Goal: Task Accomplishment & Management: Manage account settings

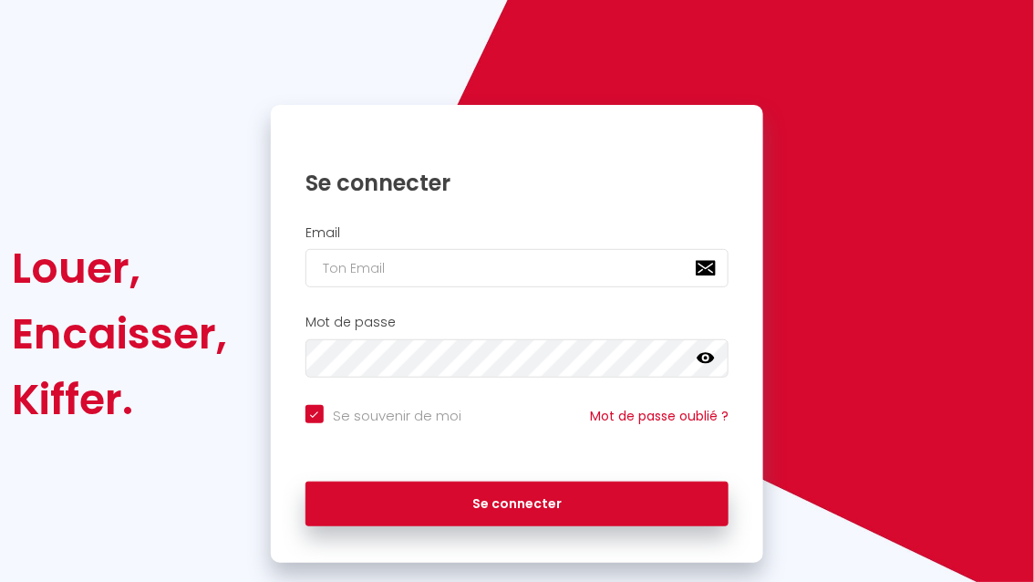
scroll to position [101, 0]
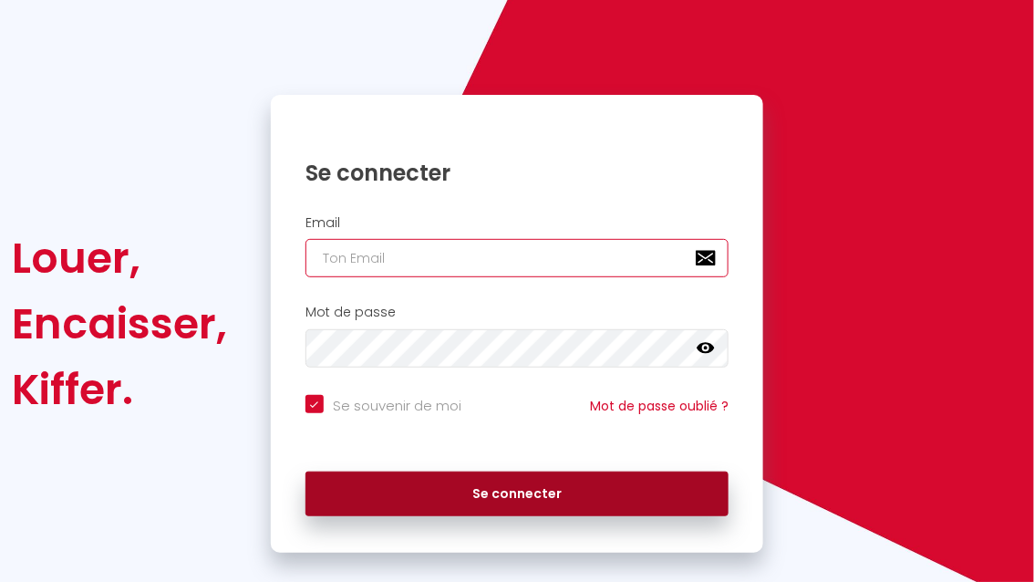
type input "[EMAIL_ADDRESS][DOMAIN_NAME]"
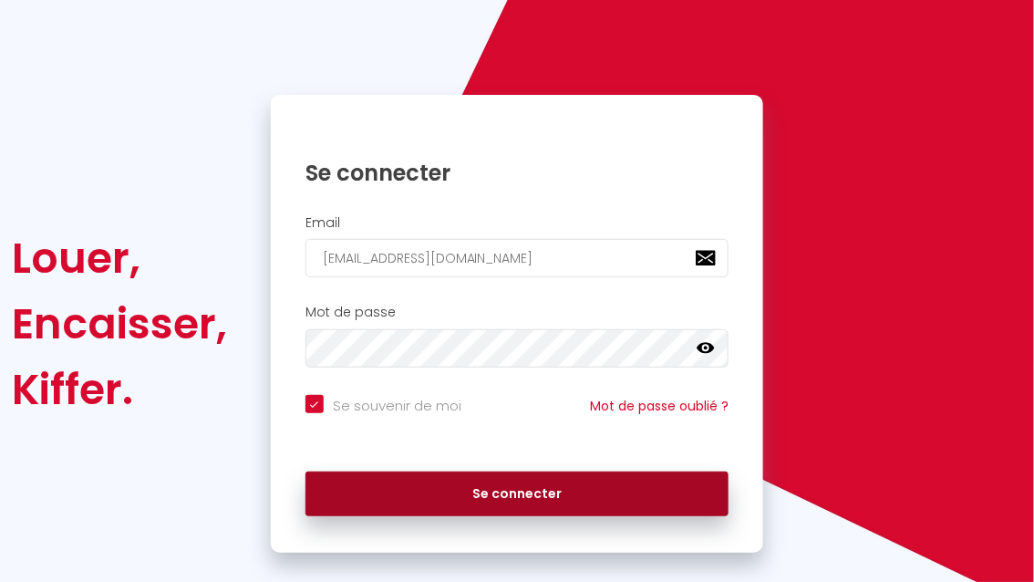
click at [446, 500] on button "Se connecter" at bounding box center [518, 495] width 424 height 46
checkbox input "true"
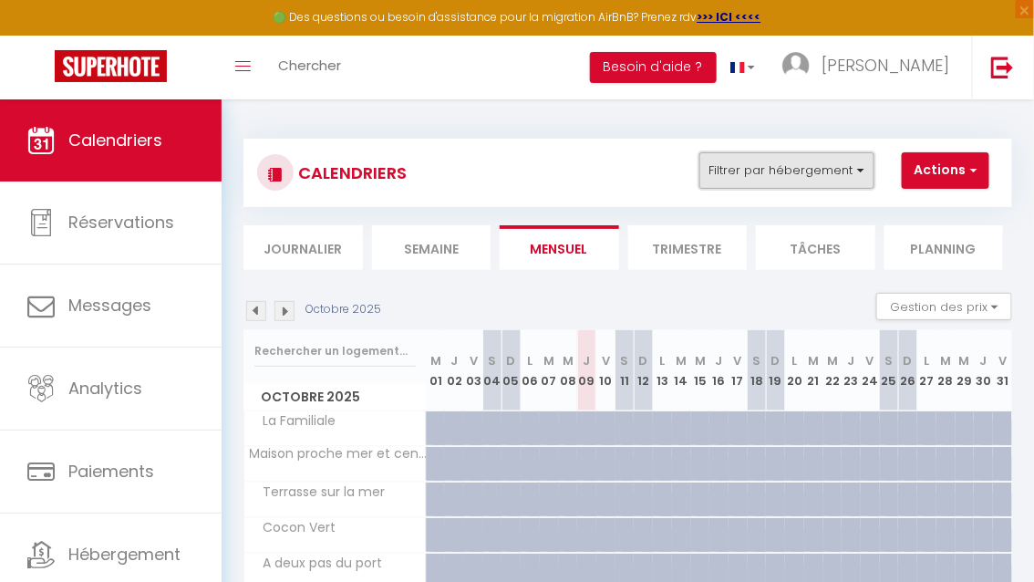
click at [757, 173] on button "Filtrer par hébergement" at bounding box center [787, 170] width 175 height 36
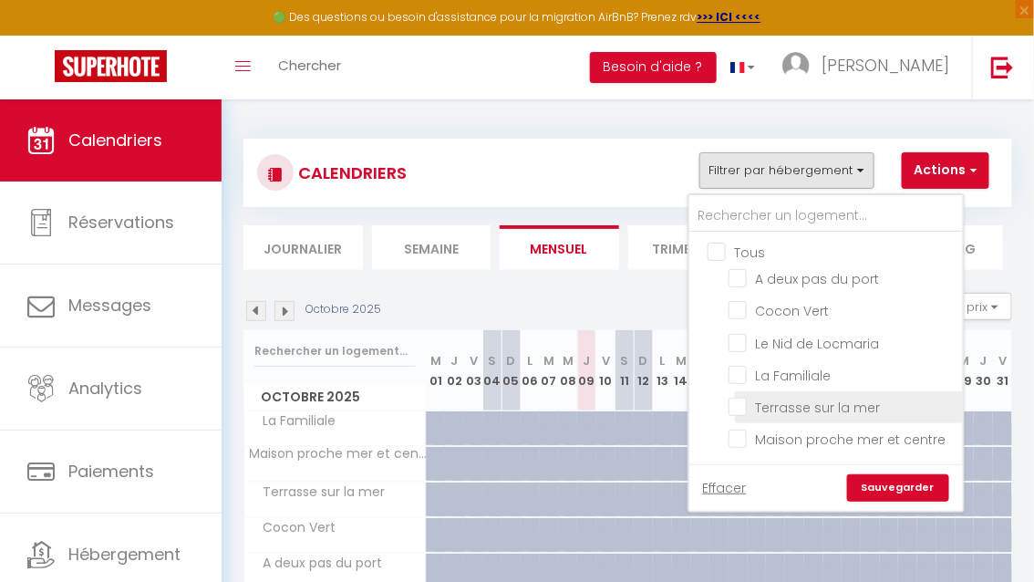
click at [741, 402] on input "Terrasse sur la mer" at bounding box center [843, 406] width 228 height 18
checkbox input "true"
checkbox input "false"
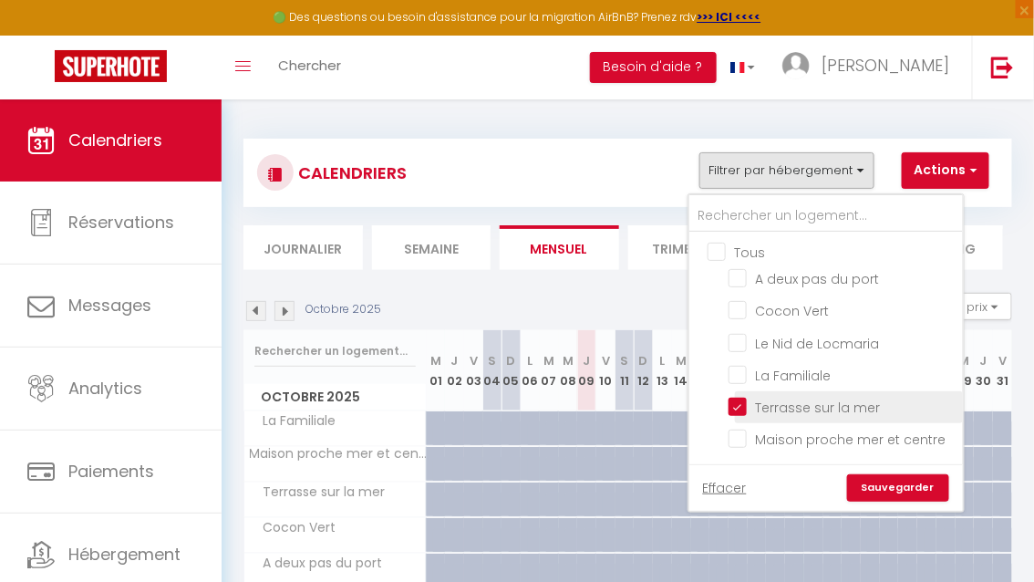
checkbox input "false"
click at [899, 490] on link "Sauvegarder" at bounding box center [898, 487] width 102 height 27
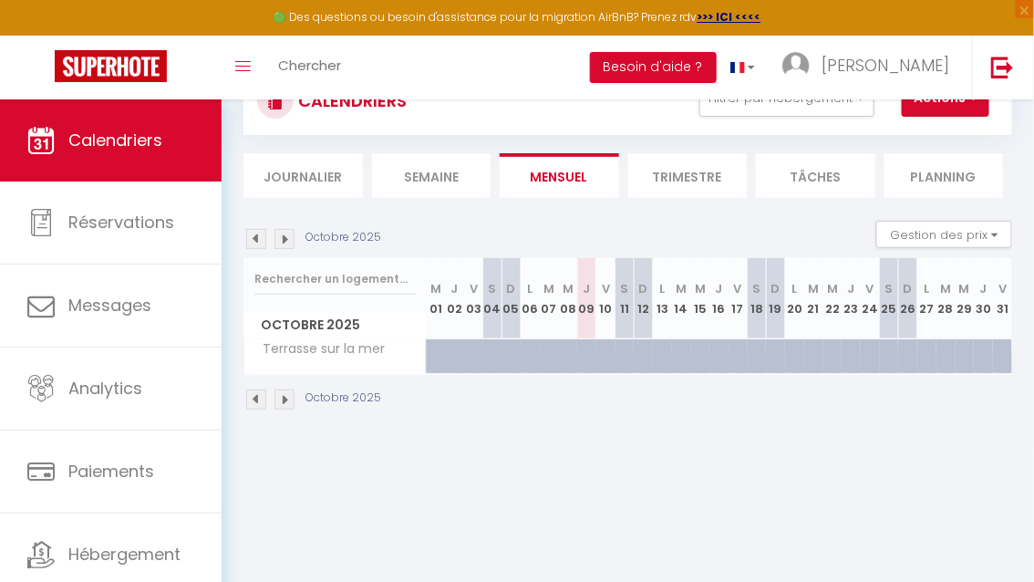
scroll to position [74, 0]
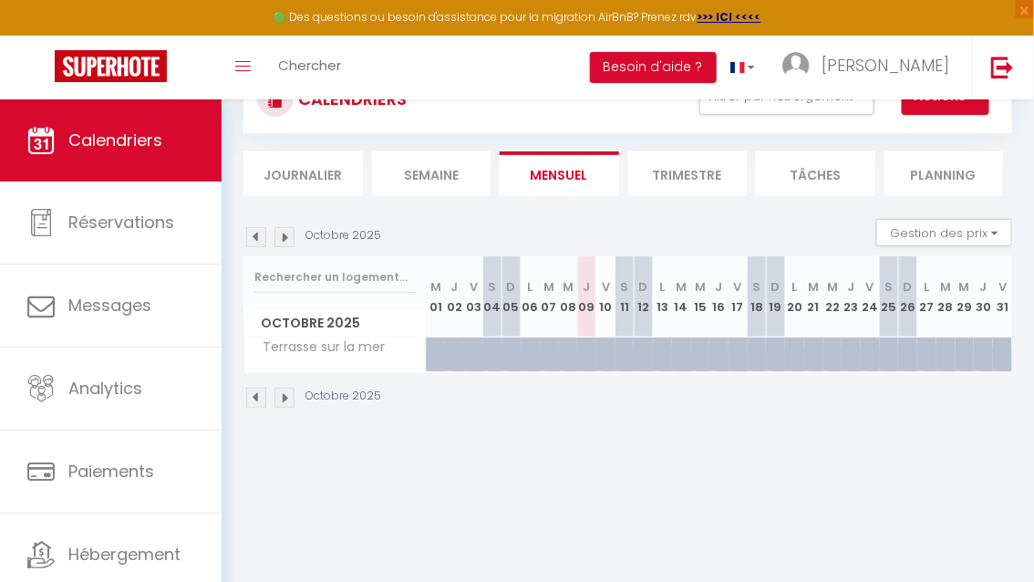
click at [625, 350] on div at bounding box center [631, 365] width 19 height 35
type input "88"
type input "[DATE]"
type input "Dim 12 Octobre 2025"
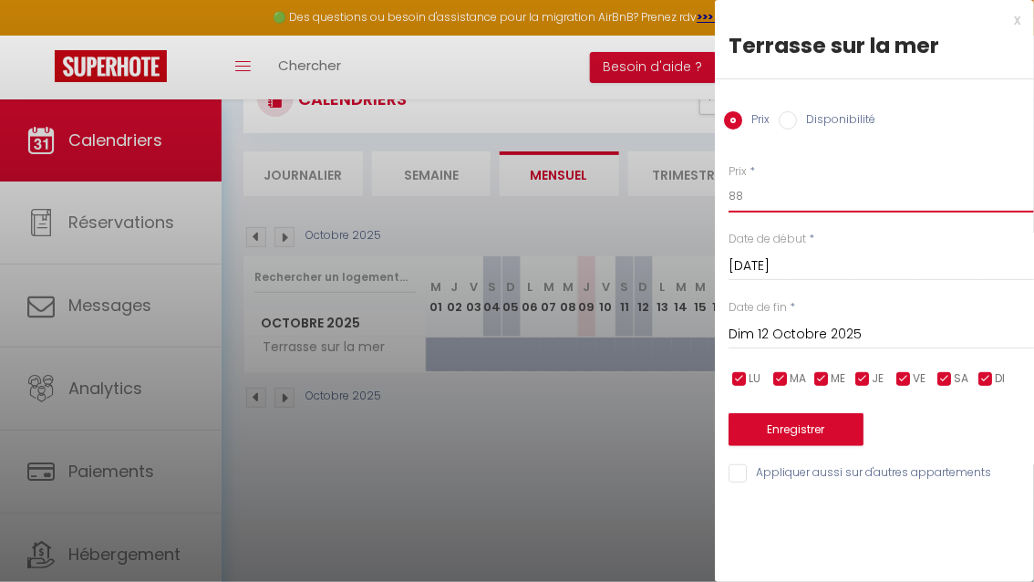
click at [776, 197] on input "88" at bounding box center [882, 196] width 306 height 33
type input "8"
type input "65"
click at [783, 337] on input "Dim 12 Octobre 2025" at bounding box center [882, 335] width 306 height 24
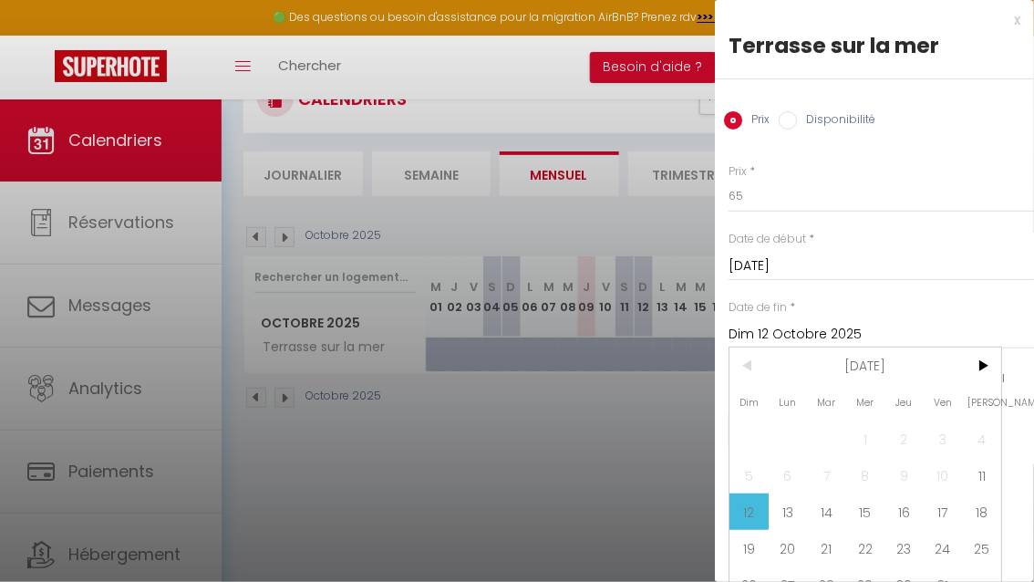
scroll to position [21, 0]
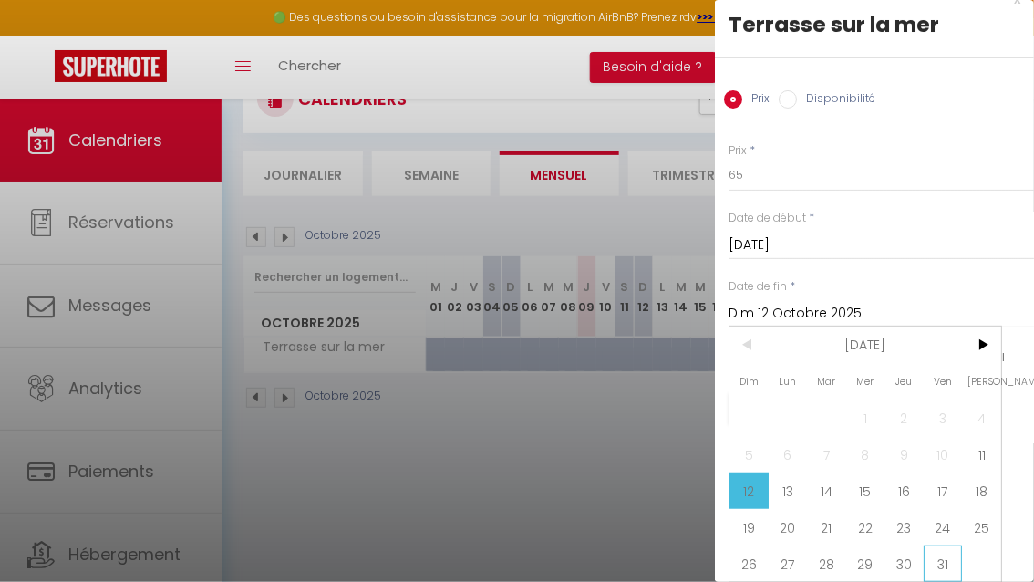
click at [945, 557] on span "31" at bounding box center [943, 563] width 39 height 36
type input "Ven 31 Octobre 2025"
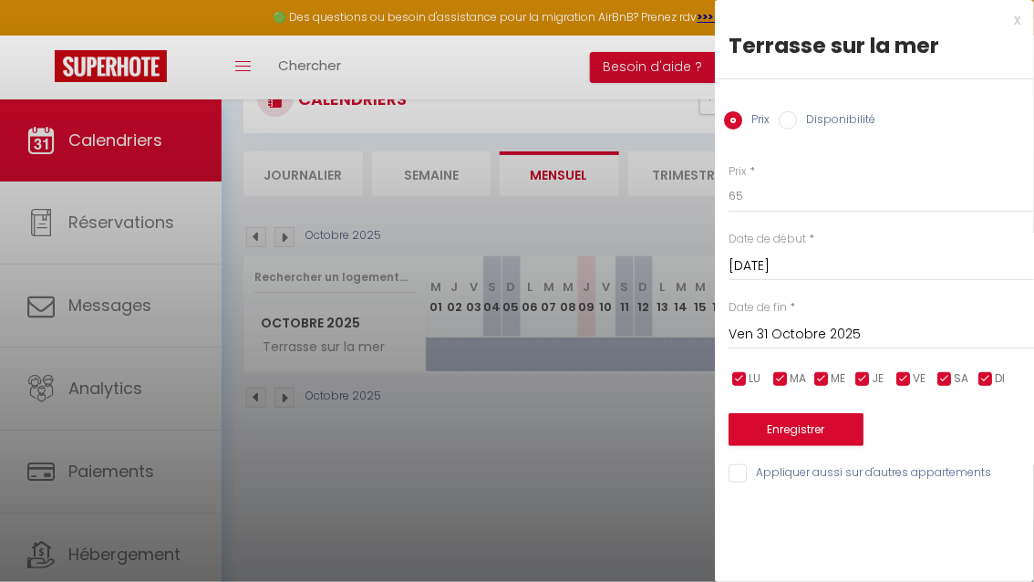
scroll to position [0, 0]
click at [797, 433] on button "Enregistrer" at bounding box center [796, 429] width 135 height 33
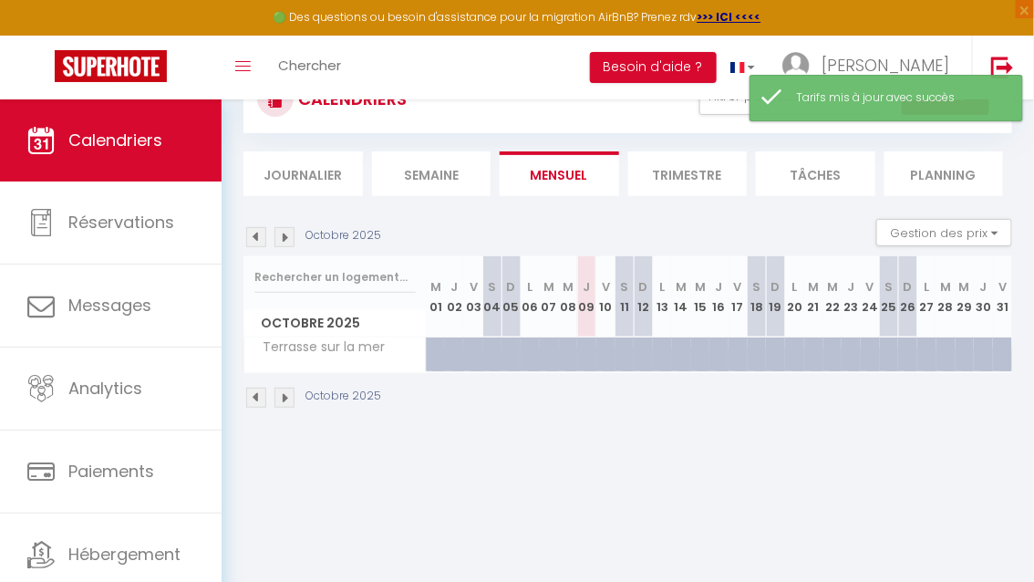
click at [607, 345] on div at bounding box center [606, 354] width 19 height 35
type input "88"
select select "1"
type input "Ven 10 Octobre 2025"
type input "[DATE]"
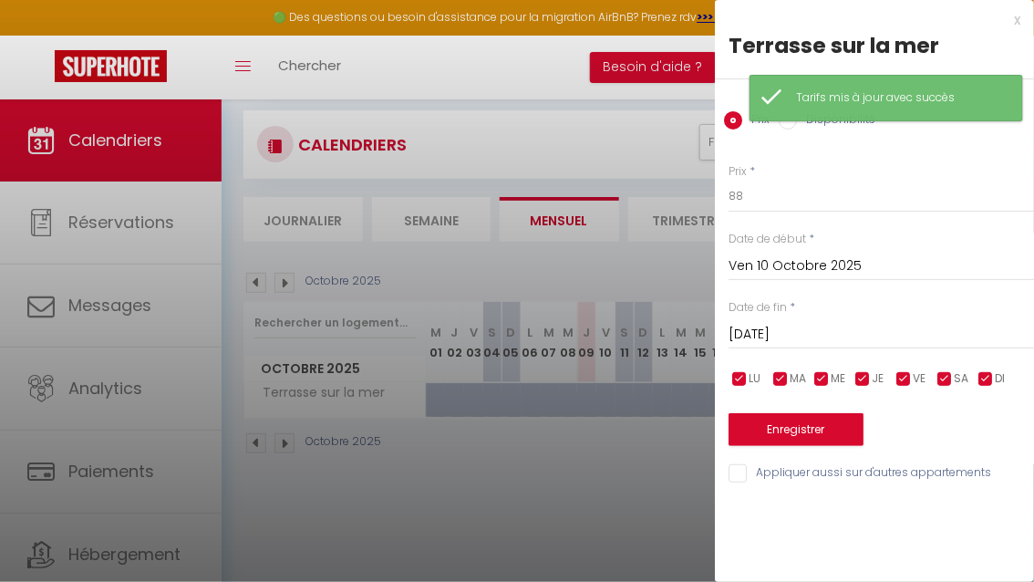
scroll to position [14, 0]
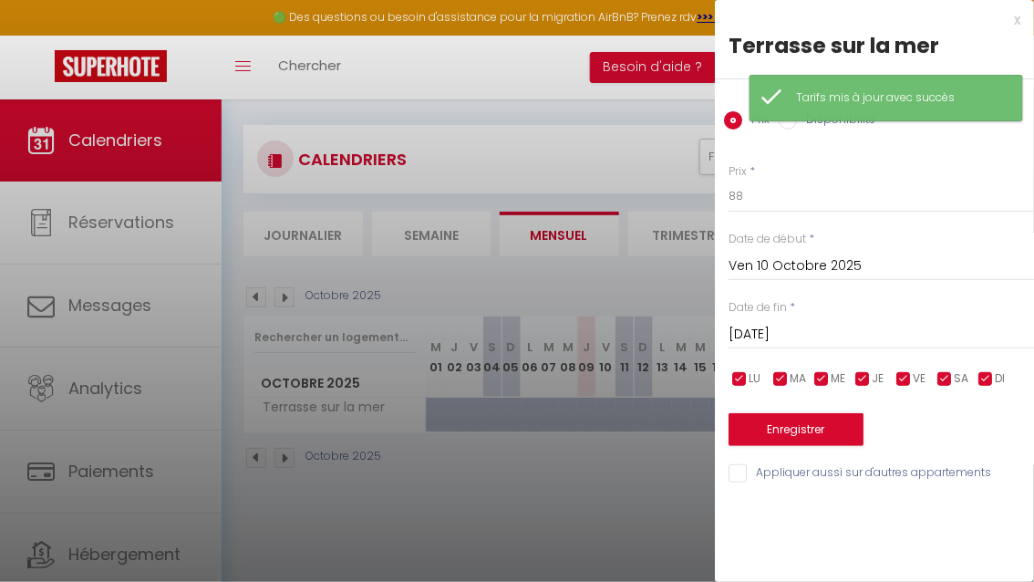
click at [792, 125] on input "Disponibilité" at bounding box center [788, 120] width 18 height 18
radio input "true"
radio input "false"
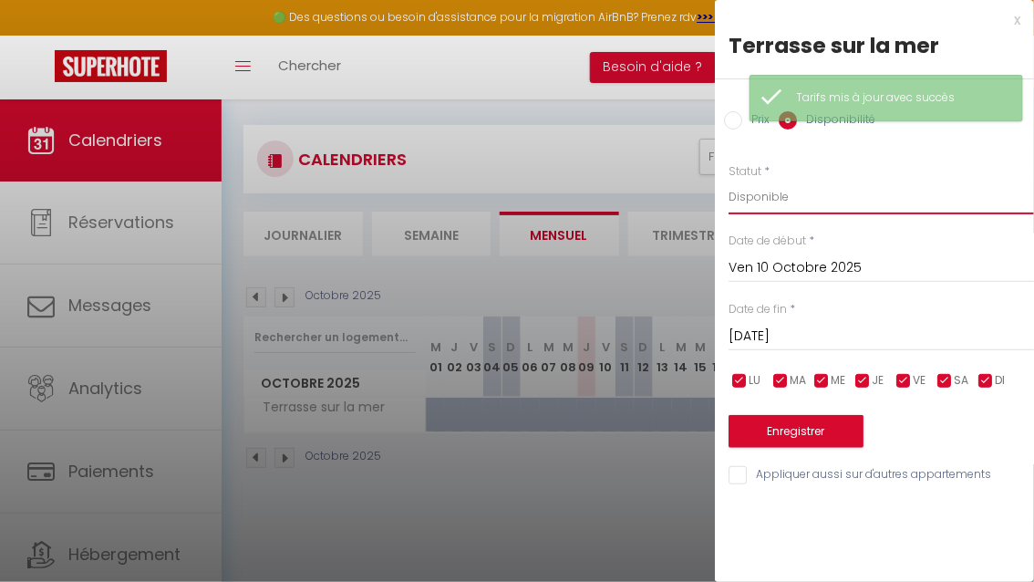
click at [780, 205] on select "Disponible Indisponible" at bounding box center [882, 197] width 306 height 35
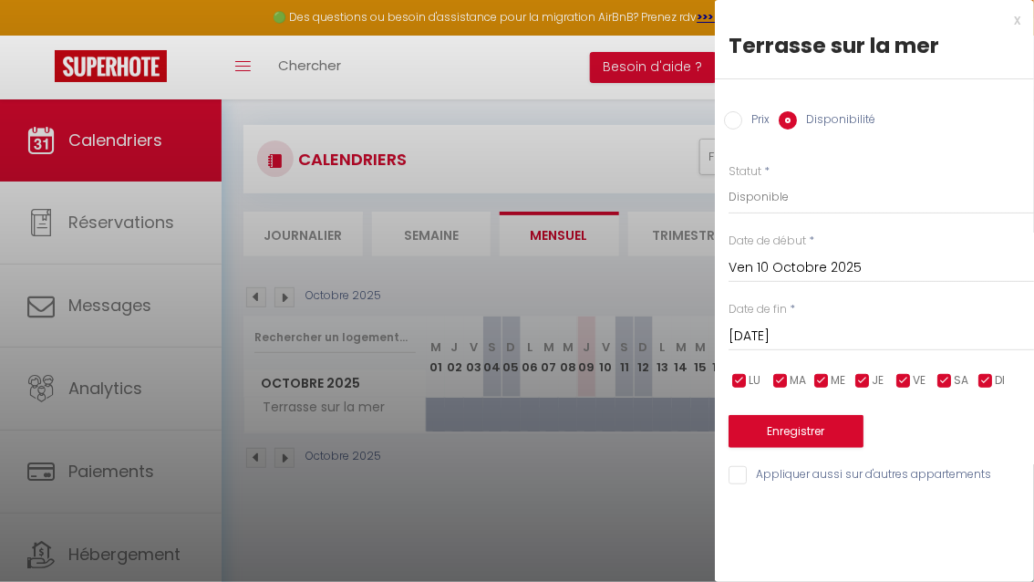
click at [785, 337] on input "[DATE]" at bounding box center [882, 337] width 306 height 24
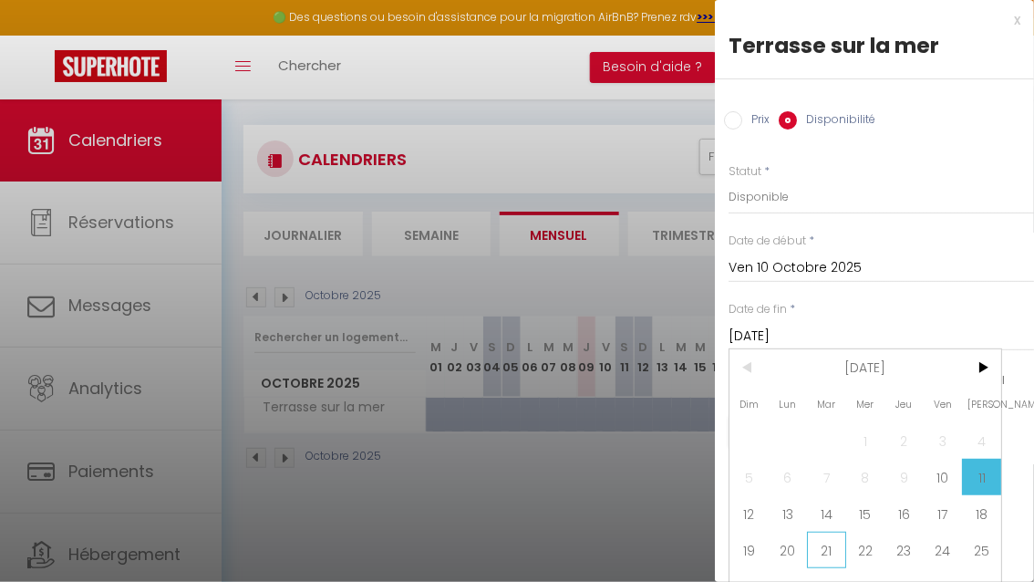
scroll to position [23, 0]
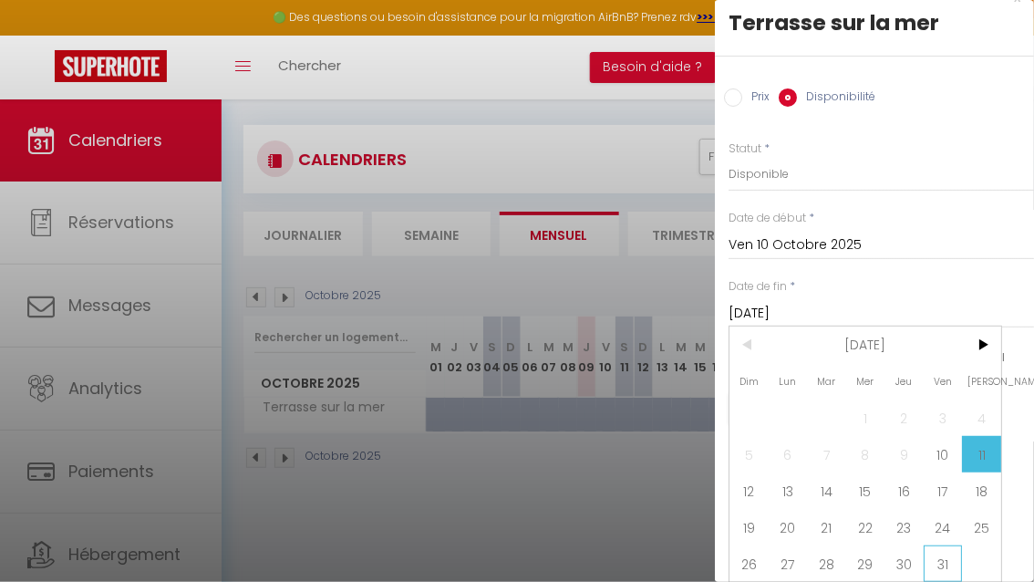
click at [937, 564] on span "31" at bounding box center [943, 563] width 39 height 36
type input "Ven 31 Octobre 2025"
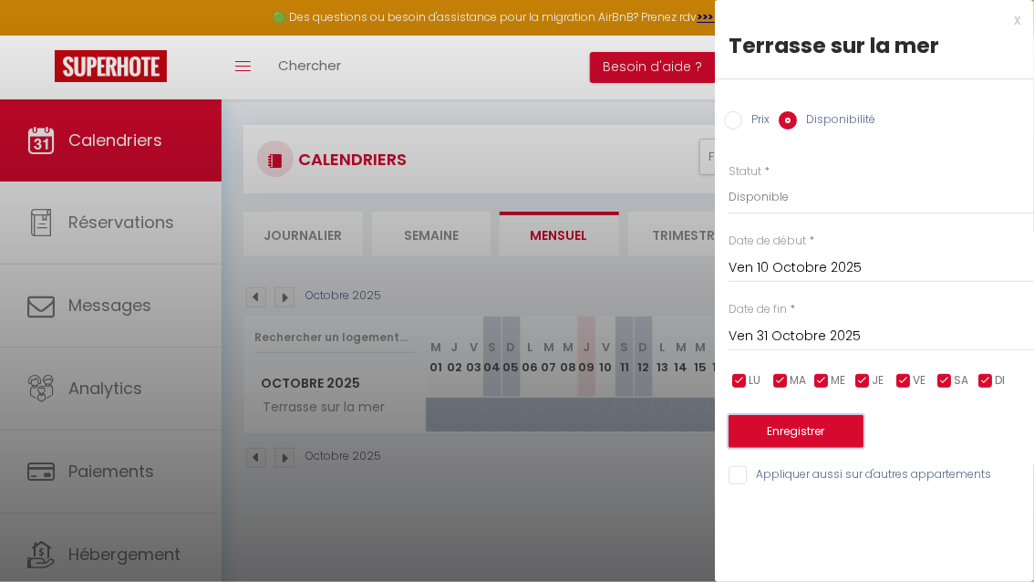
click at [804, 432] on button "Enregistrer" at bounding box center [796, 431] width 135 height 33
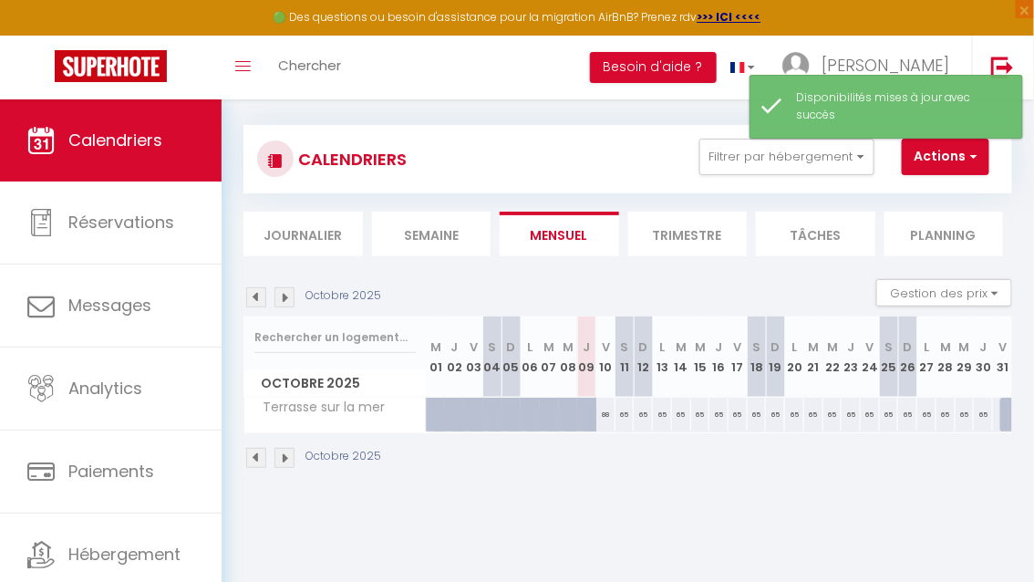
scroll to position [36, 0]
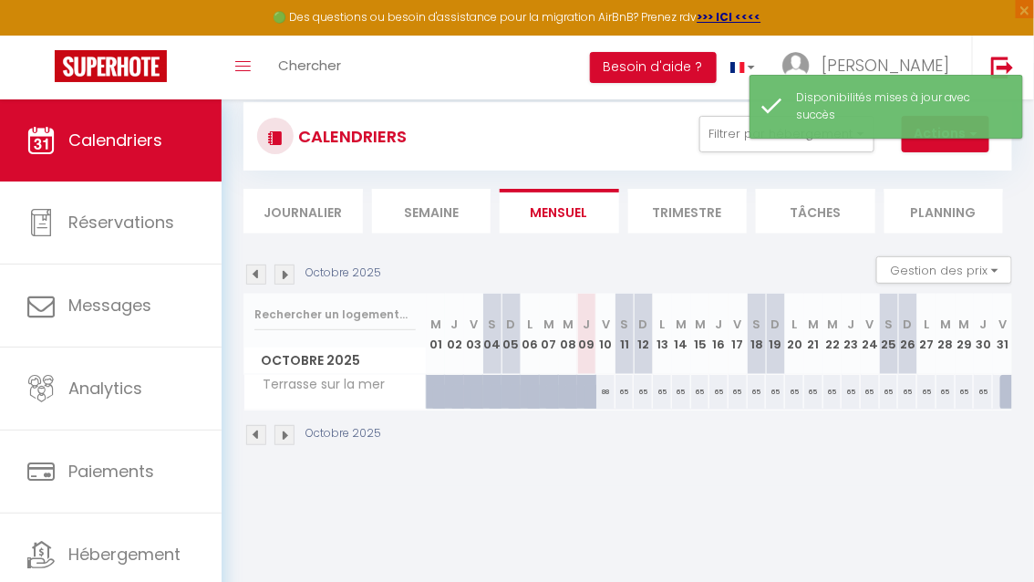
click at [287, 436] on img at bounding box center [285, 435] width 20 height 20
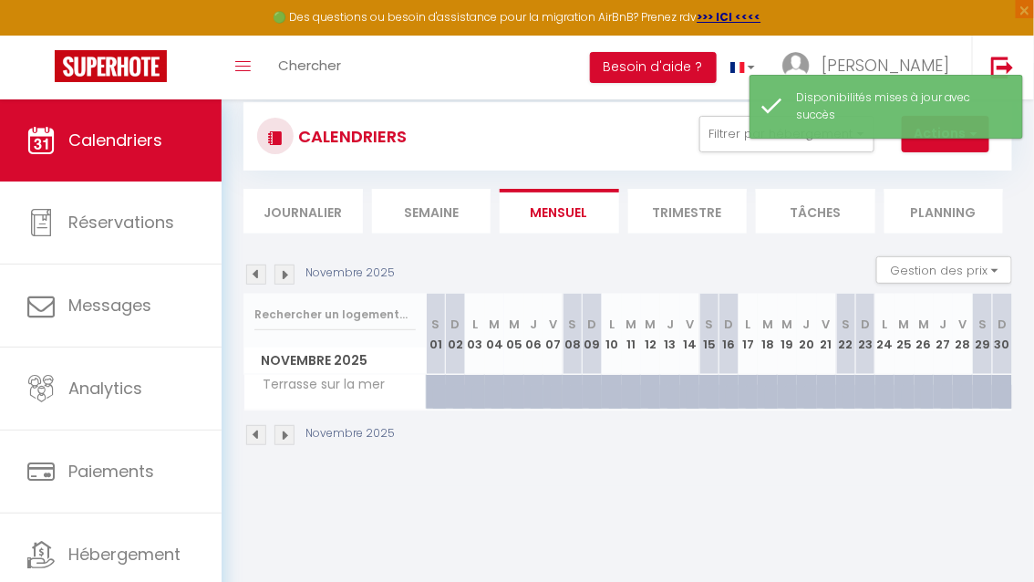
click at [461, 392] on div at bounding box center [462, 402] width 19 height 35
select select "1"
type input "Dim 02 Novembre 2025"
type input "Lun 03 Novembre 2025"
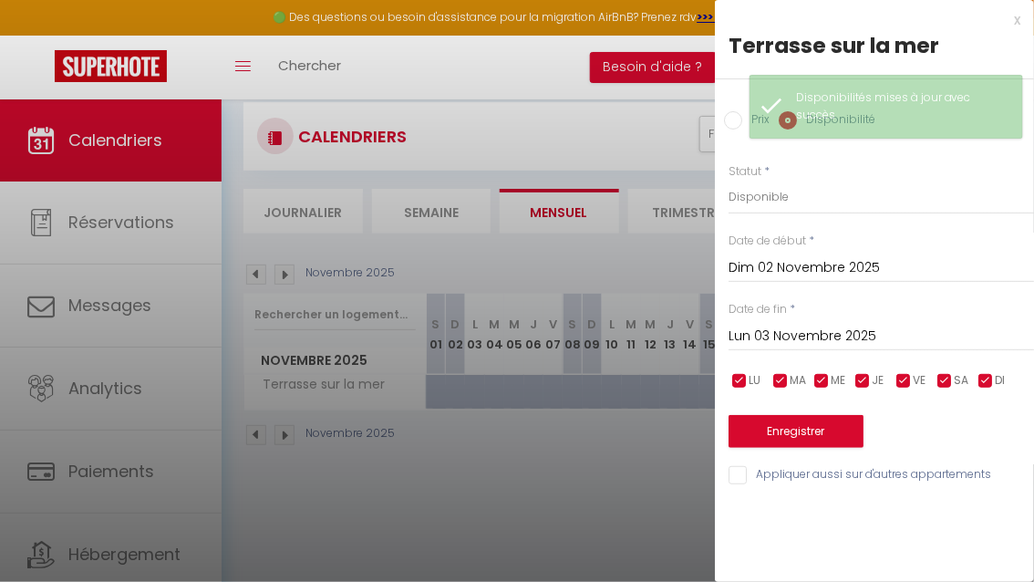
click at [471, 394] on div at bounding box center [517, 291] width 1034 height 582
select select
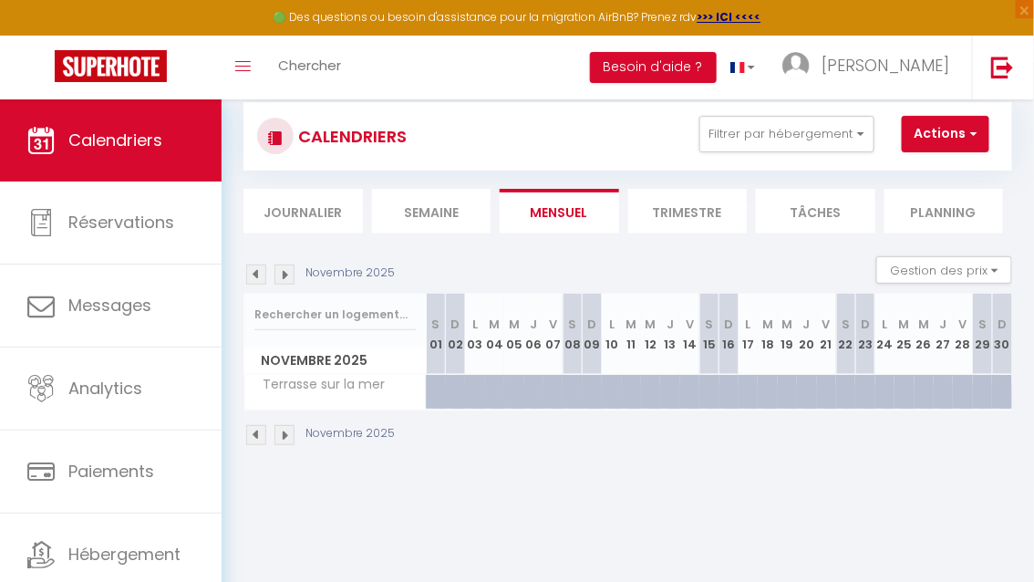
click at [453, 391] on div at bounding box center [462, 402] width 19 height 35
select select "1"
type input "Dim 02 Novembre 2025"
type input "Lun 03 Novembre 2025"
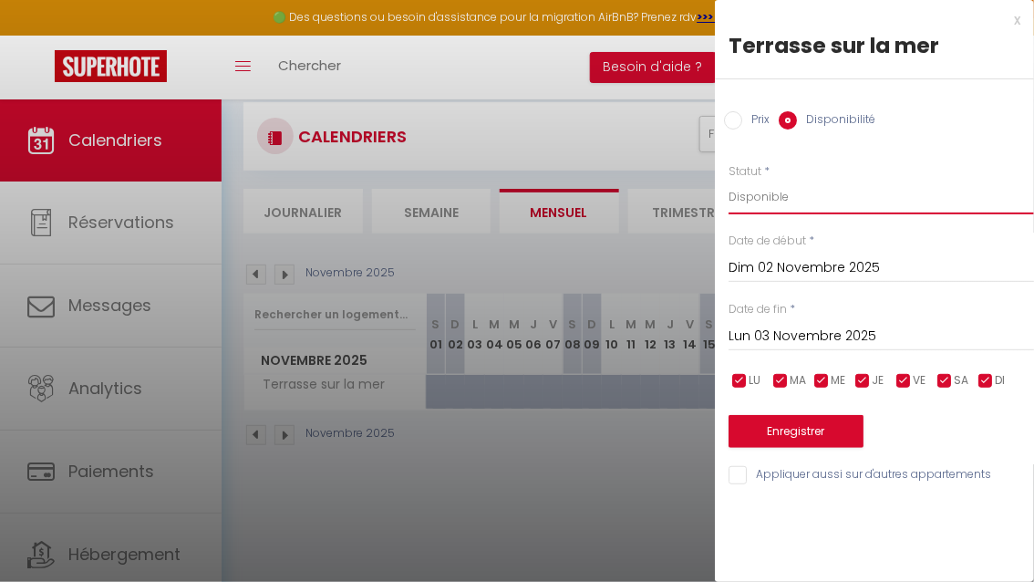
click at [793, 199] on select "Disponible Indisponible" at bounding box center [882, 197] width 306 height 35
click at [790, 270] on input "Dim 02 Novembre 2025" at bounding box center [882, 268] width 306 height 24
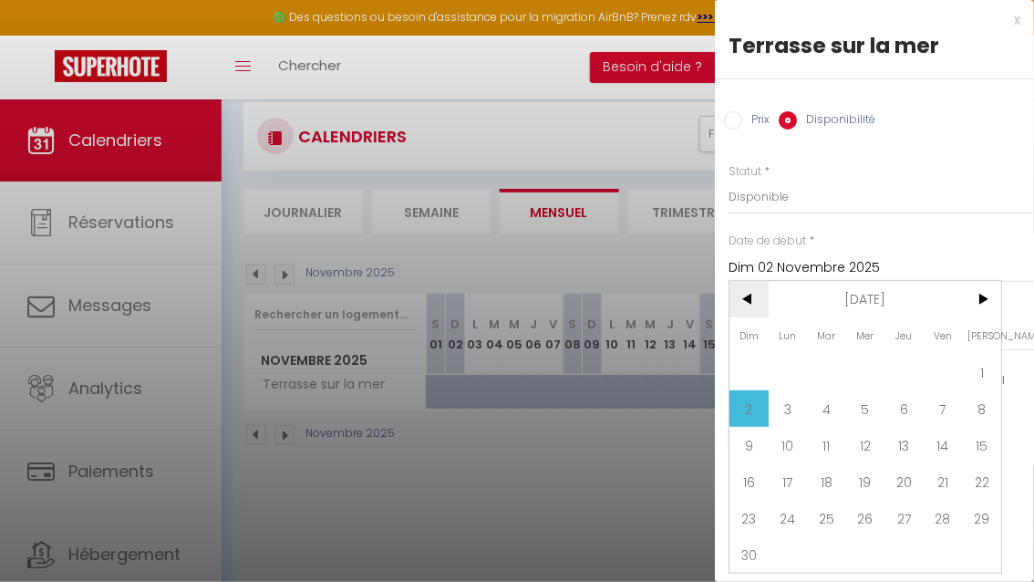
click at [746, 300] on span "<" at bounding box center [749, 299] width 39 height 36
click at [904, 509] on span "30" at bounding box center [904, 518] width 39 height 36
type input "Jeu 30 Octobre 2025"
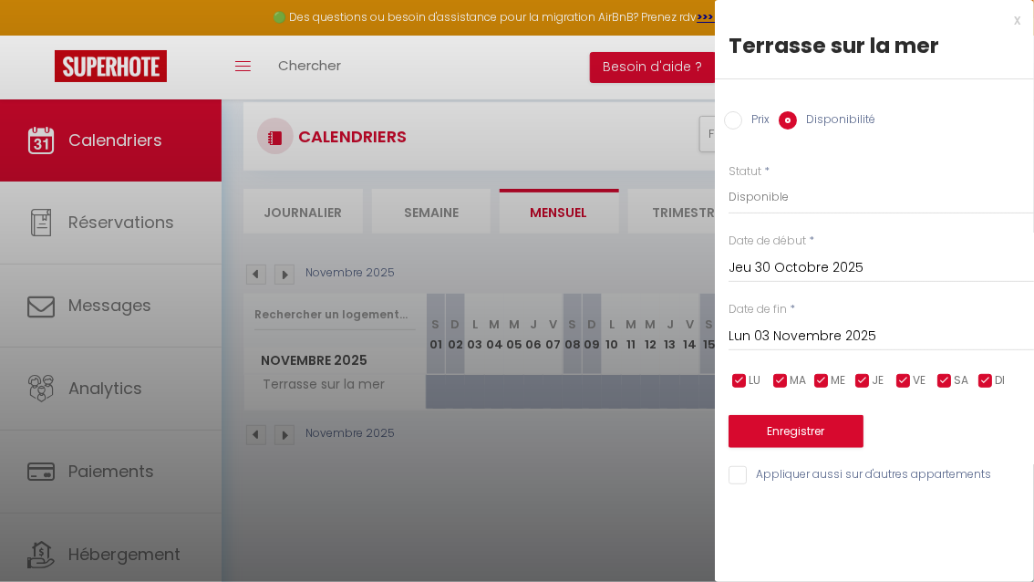
click at [816, 342] on input "Lun 03 Novembre 2025" at bounding box center [882, 337] width 306 height 24
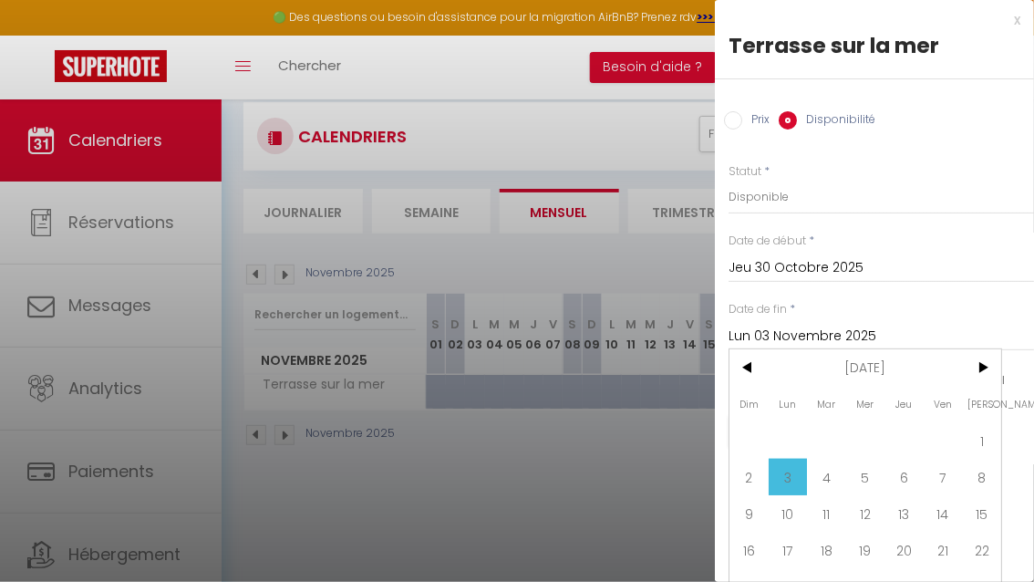
scroll to position [59, 0]
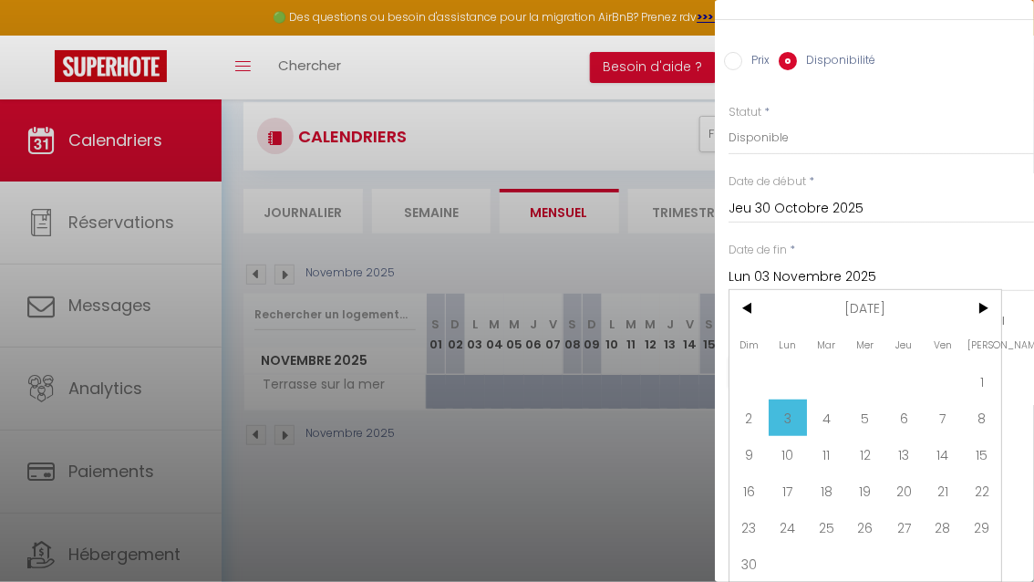
click at [627, 514] on div at bounding box center [517, 291] width 1034 height 582
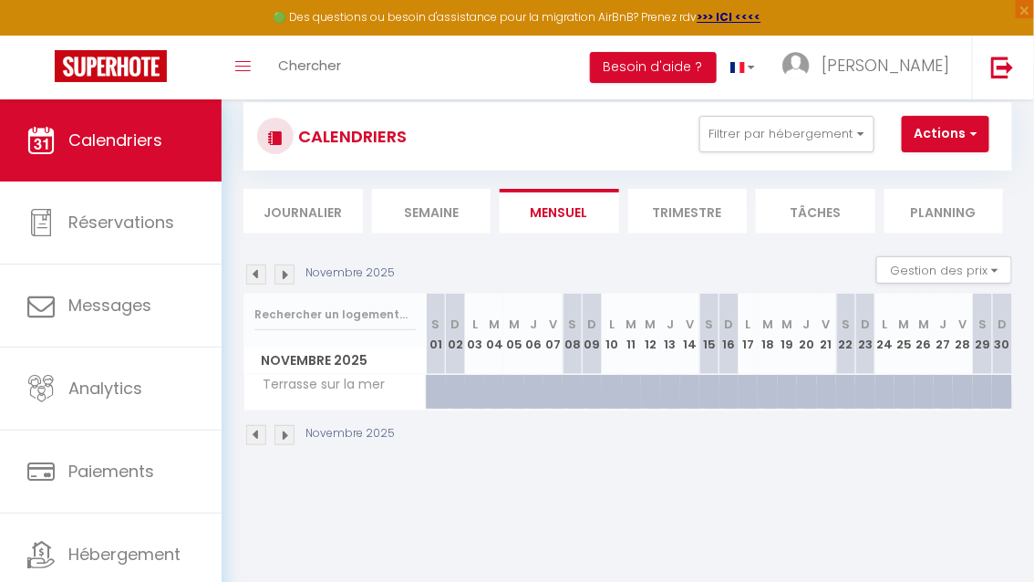
click at [439, 385] on div at bounding box center [442, 402] width 19 height 35
select select "1"
type input "[DATE]"
type input "Dim 02 Novembre 2025"
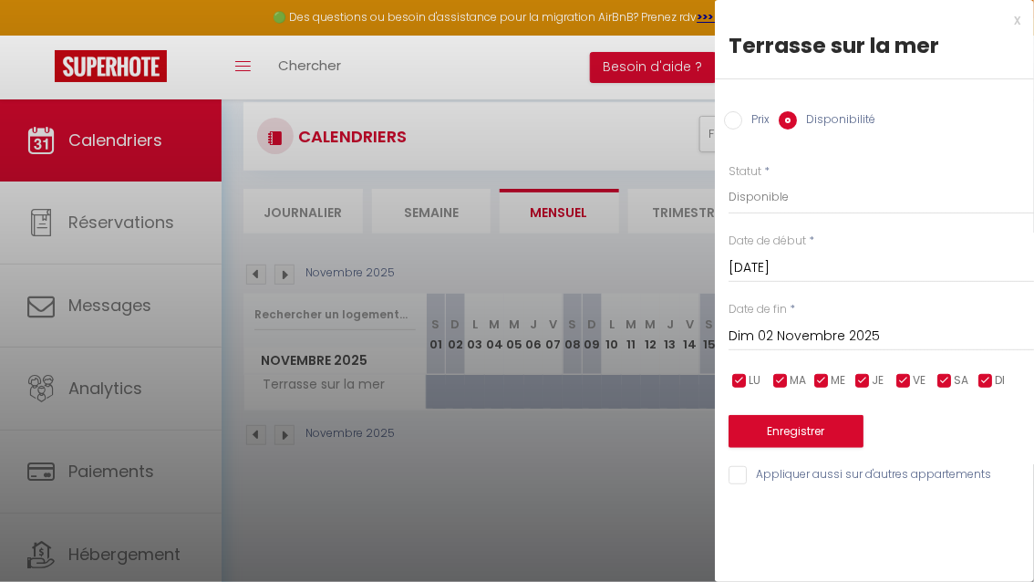
click at [787, 260] on input "[DATE]" at bounding box center [882, 268] width 306 height 24
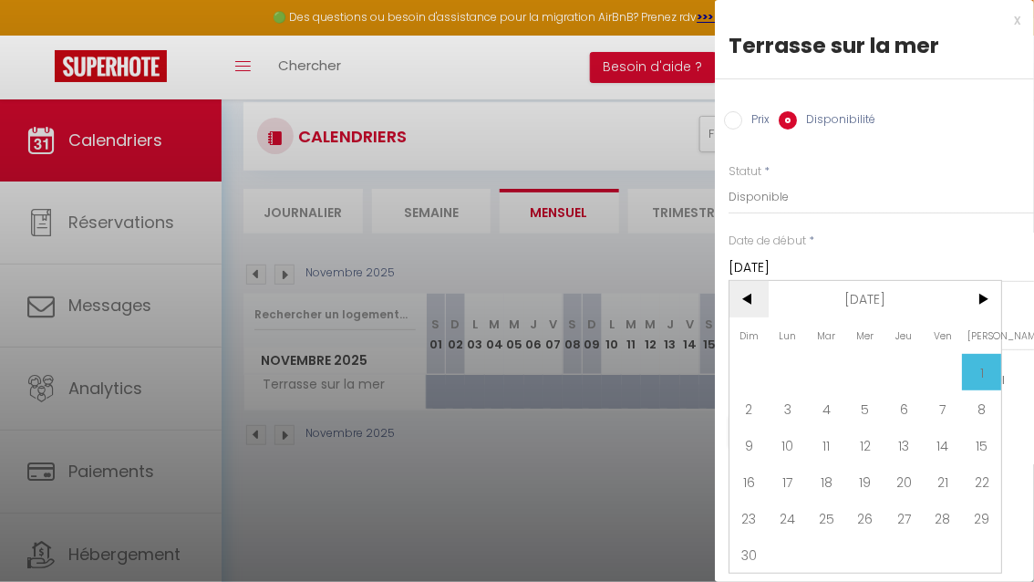
click at [751, 296] on span "<" at bounding box center [749, 299] width 39 height 36
click at [916, 511] on span "30" at bounding box center [904, 518] width 39 height 36
type input "Jeu 30 Octobre 2025"
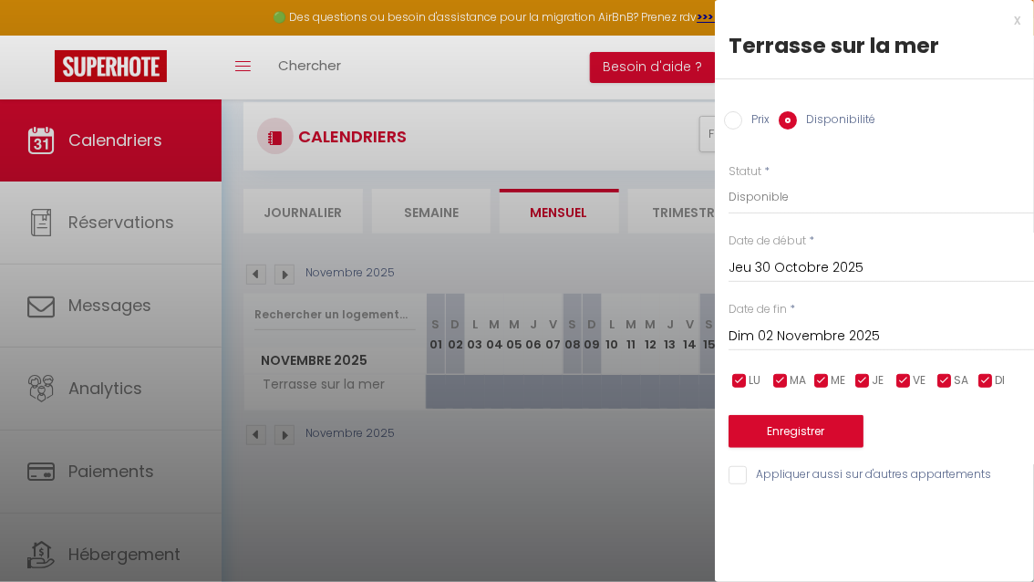
click at [783, 337] on input "Dim 02 Novembre 2025" at bounding box center [882, 337] width 306 height 24
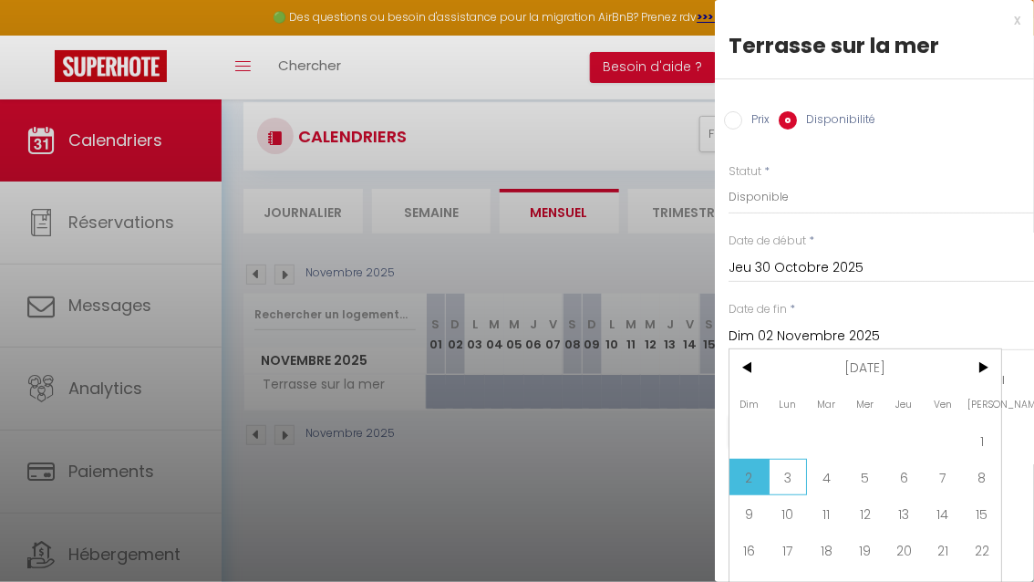
click at [779, 477] on span "3" at bounding box center [788, 477] width 39 height 36
type input "Lun 03 Novembre 2025"
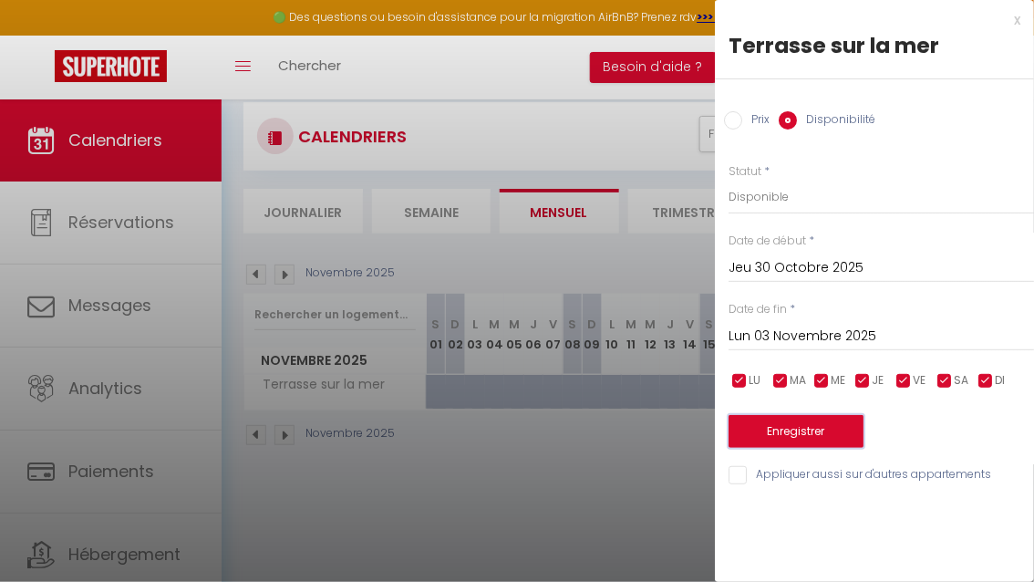
click at [780, 429] on button "Enregistrer" at bounding box center [796, 431] width 135 height 33
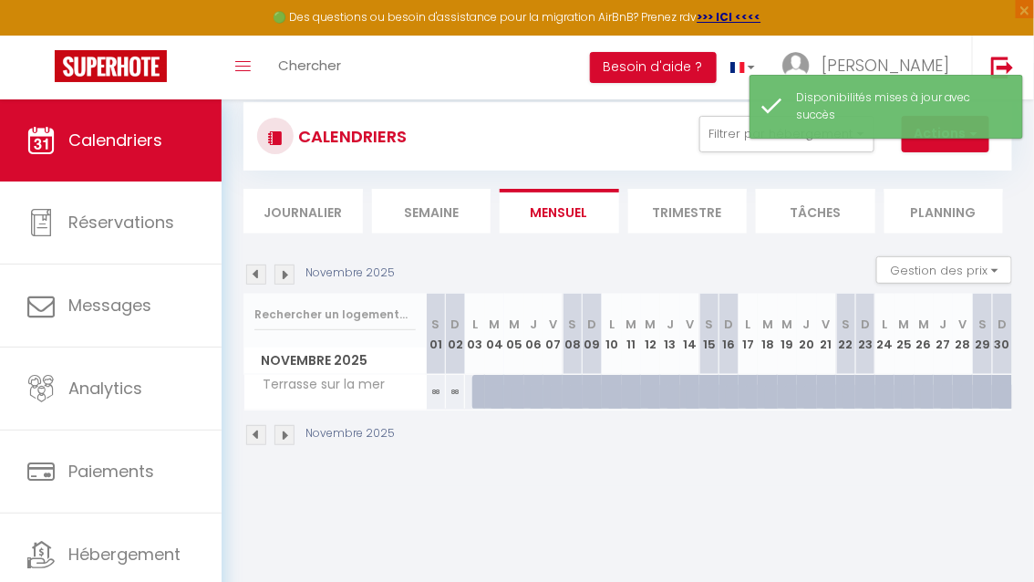
scroll to position [52, 0]
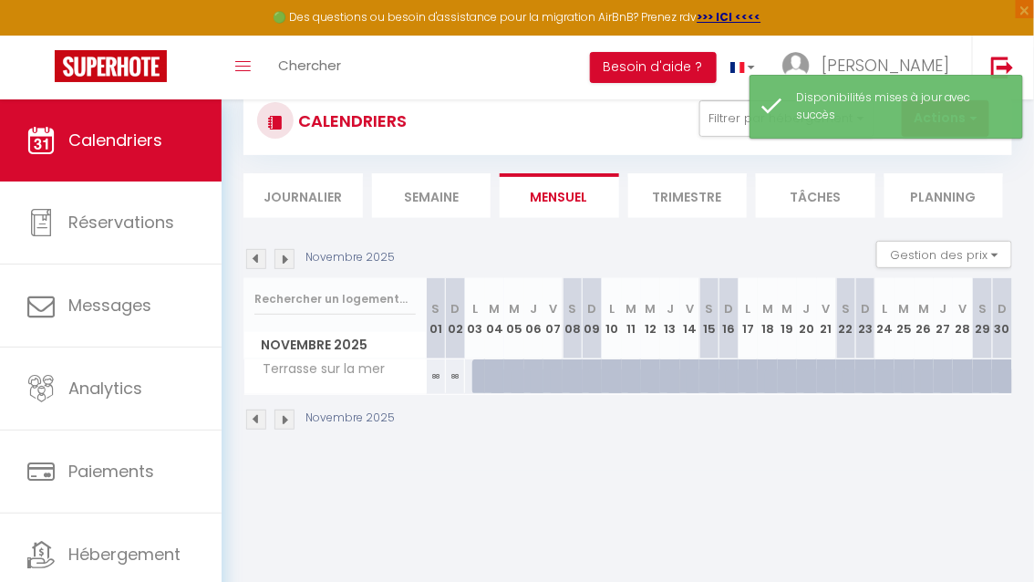
click at [258, 419] on img at bounding box center [256, 420] width 20 height 20
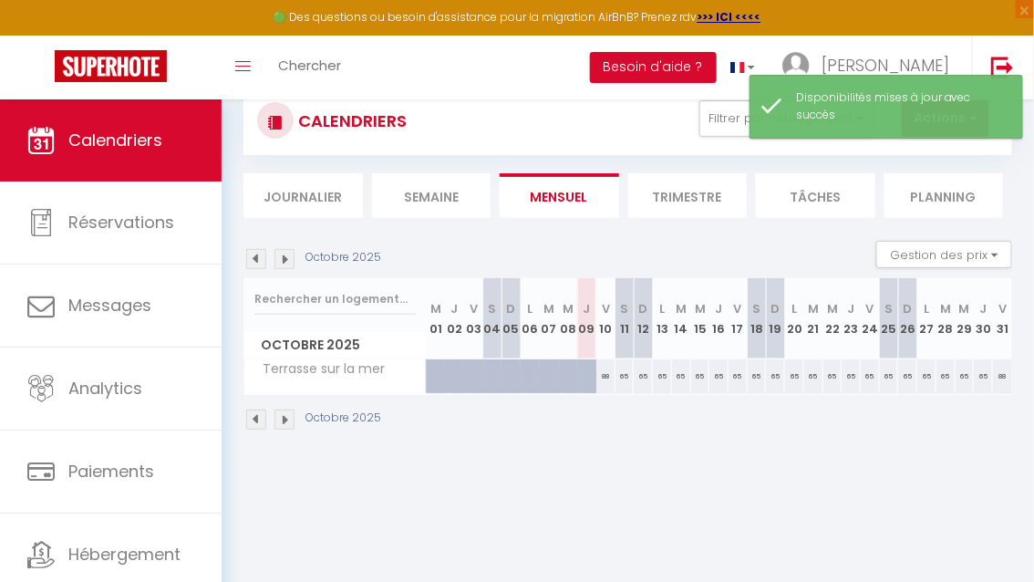
scroll to position [67, 0]
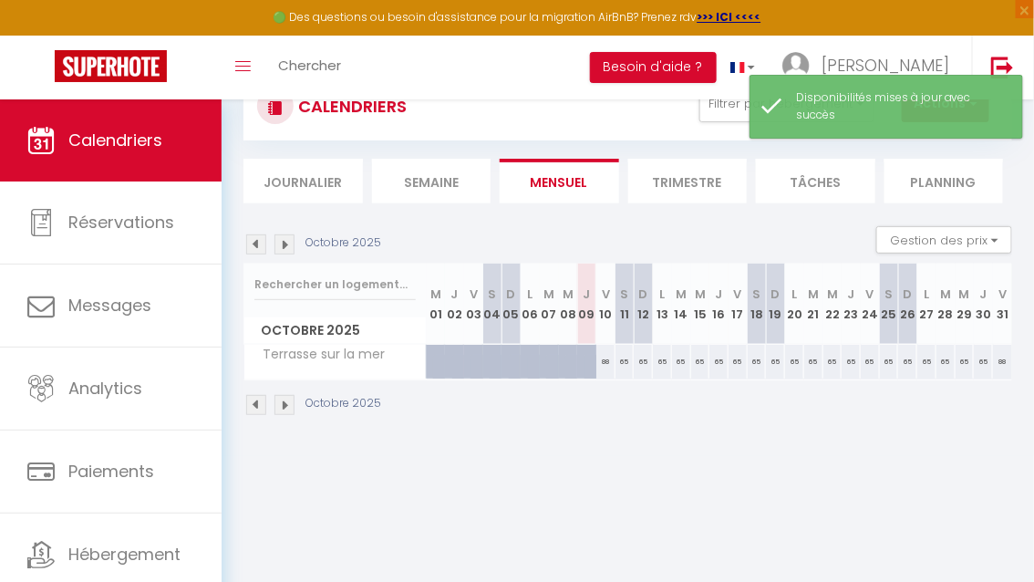
click at [998, 365] on div "88" at bounding box center [1002, 362] width 19 height 34
select select "1"
type input "Ven 31 Octobre 2025"
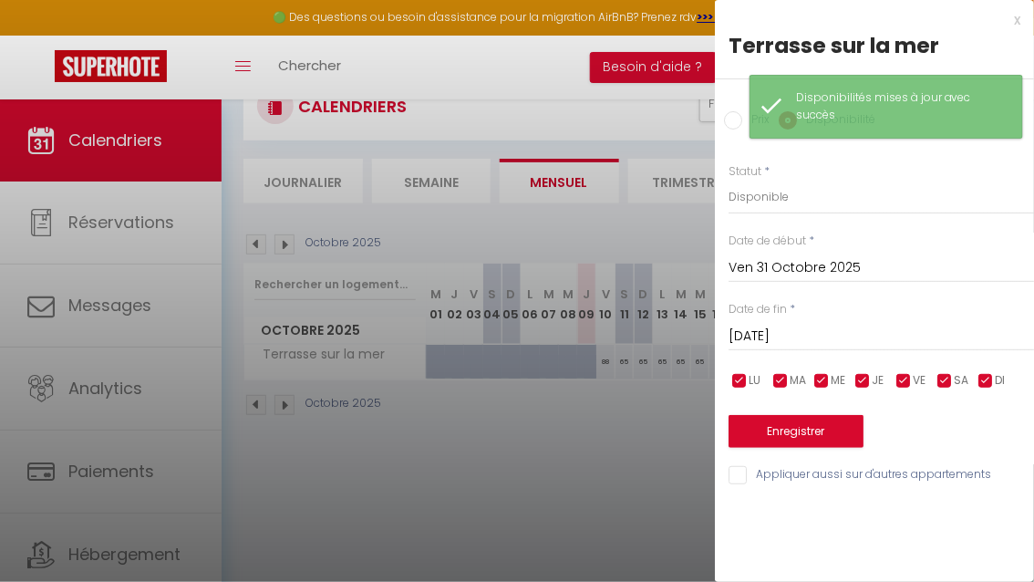
click at [757, 342] on input "[DATE]" at bounding box center [882, 337] width 306 height 24
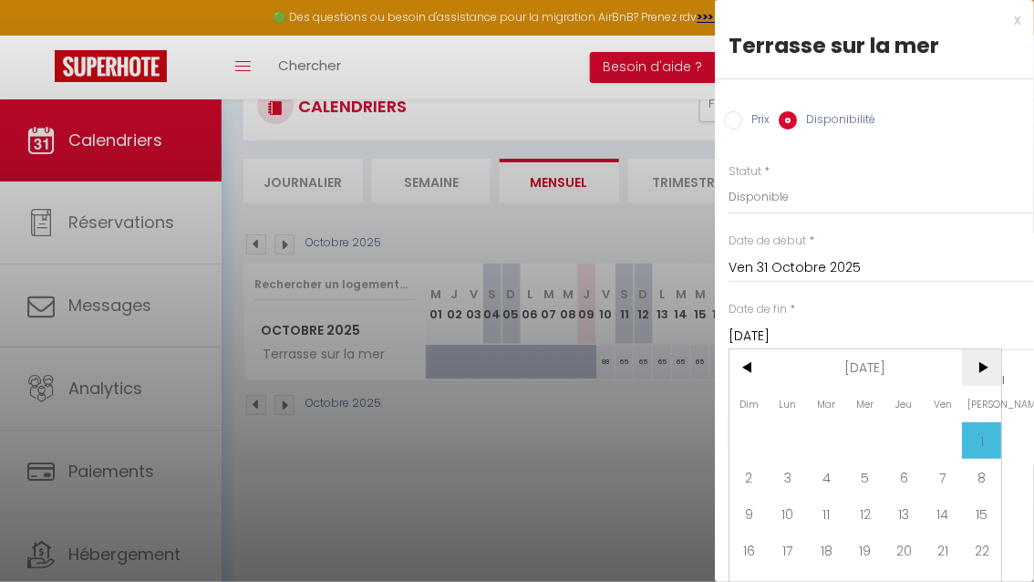
click at [970, 368] on span ">" at bounding box center [981, 367] width 39 height 36
click at [810, 424] on span "2" at bounding box center [826, 440] width 39 height 36
type input "Mar 02 Décembre 2025"
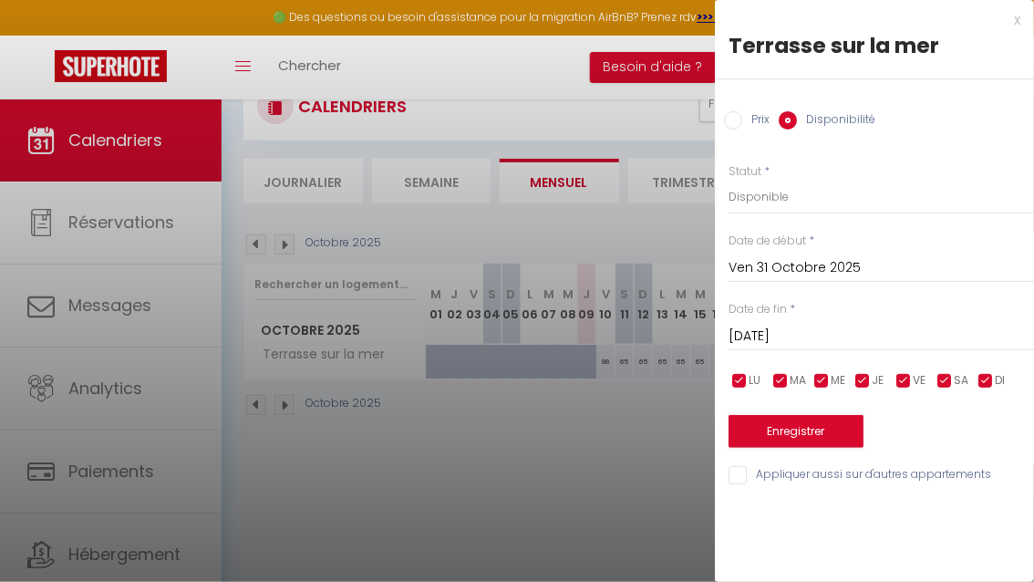
click at [731, 123] on input "Prix" at bounding box center [733, 120] width 18 height 18
radio input "true"
radio input "false"
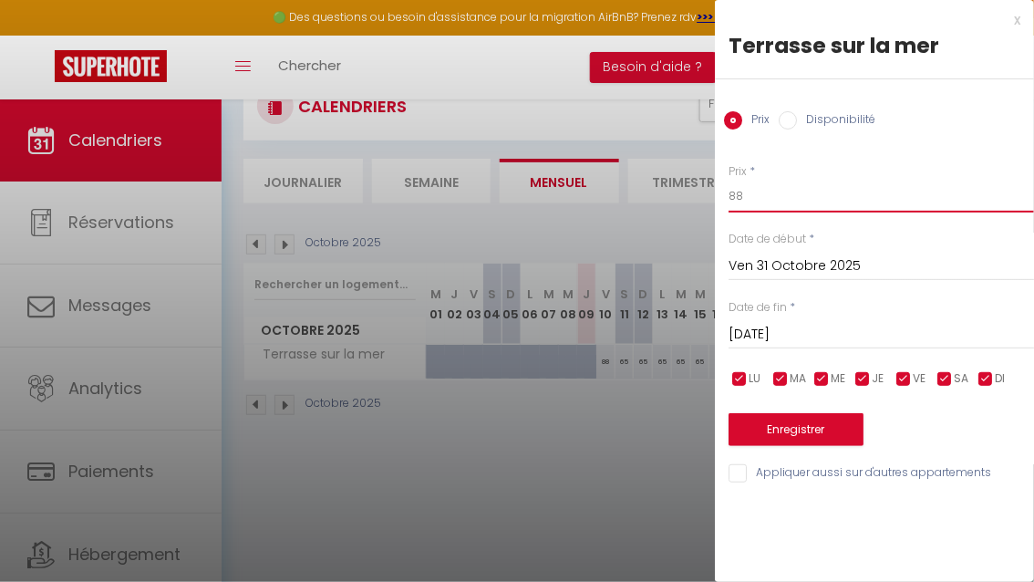
click at [755, 194] on input "88" at bounding box center [882, 196] width 306 height 33
type input "8"
type input "65"
click at [809, 441] on button "Enregistrer" at bounding box center [796, 429] width 135 height 33
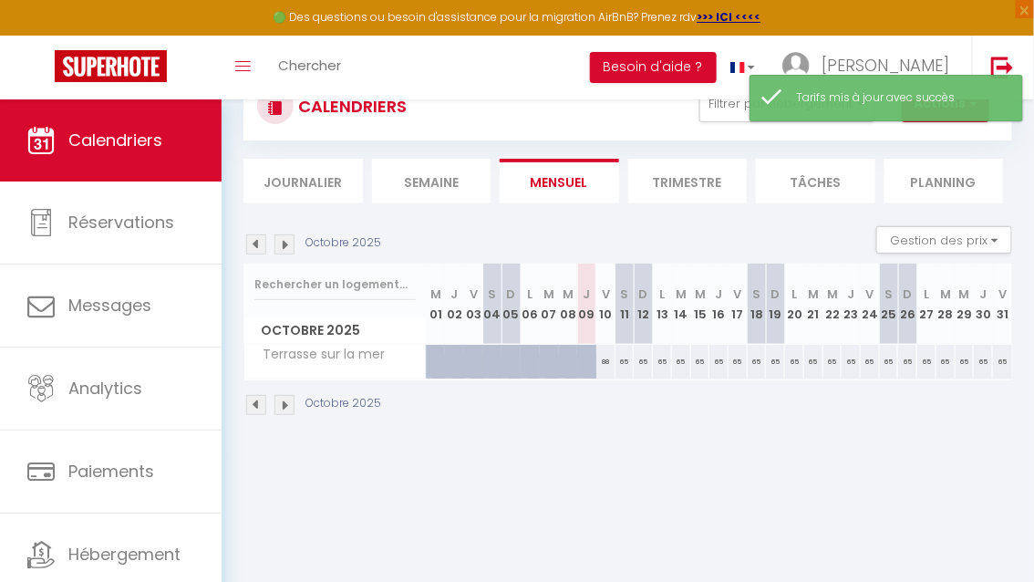
click at [253, 409] on img at bounding box center [256, 405] width 20 height 20
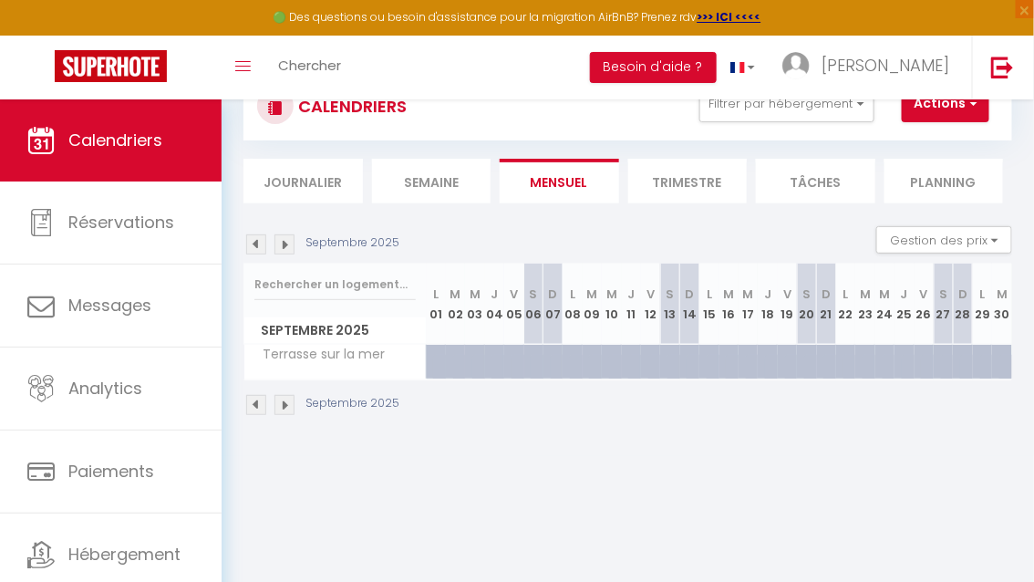
click at [279, 406] on img at bounding box center [285, 405] width 20 height 20
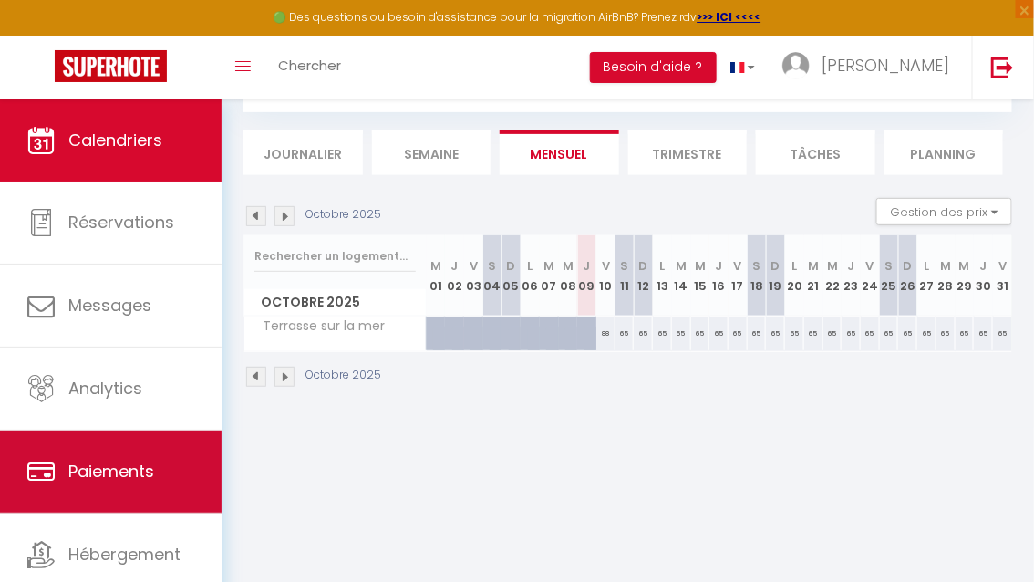
scroll to position [60, 0]
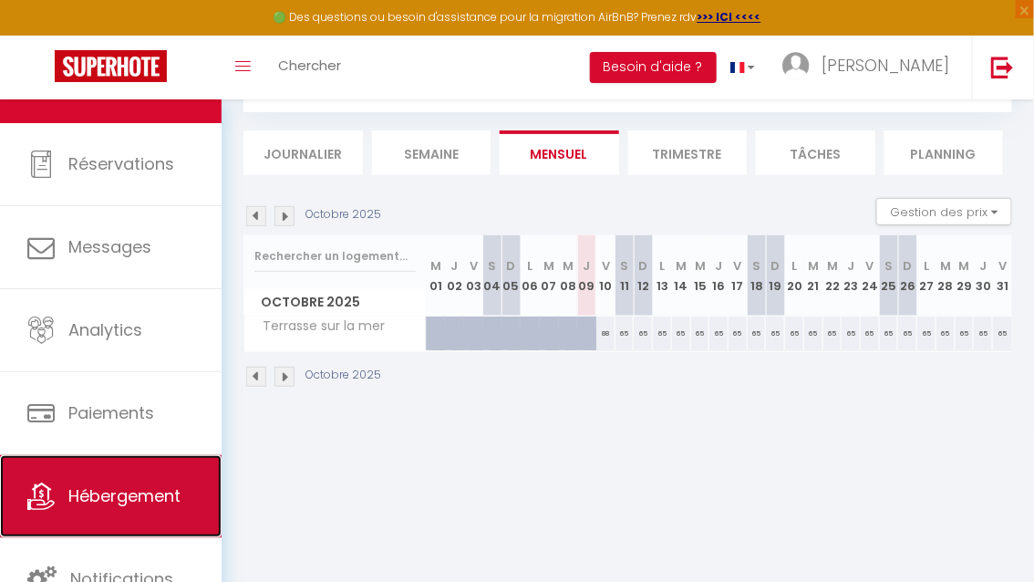
click at [121, 510] on link "Hébergement" at bounding box center [111, 496] width 222 height 82
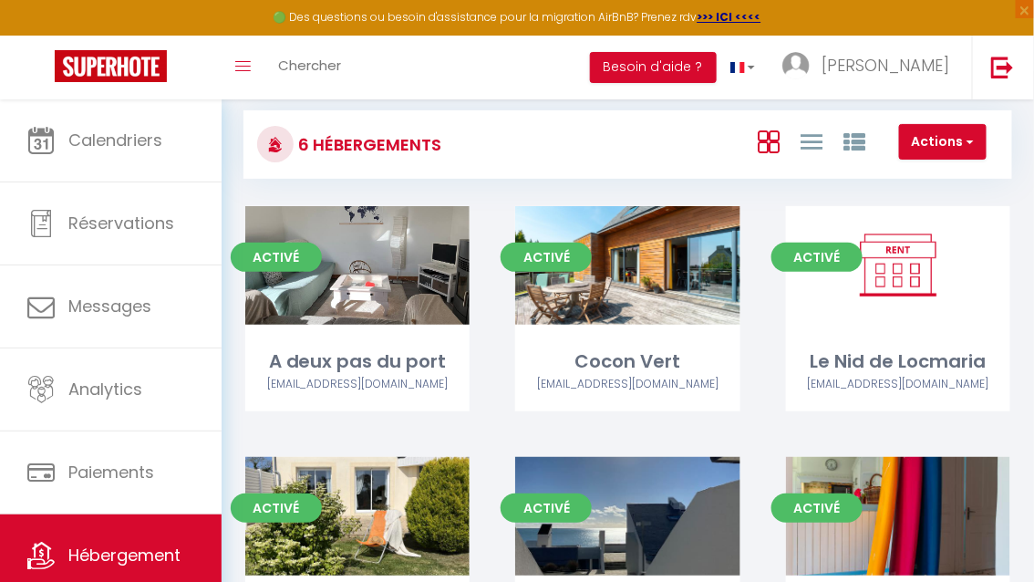
scroll to position [148, 0]
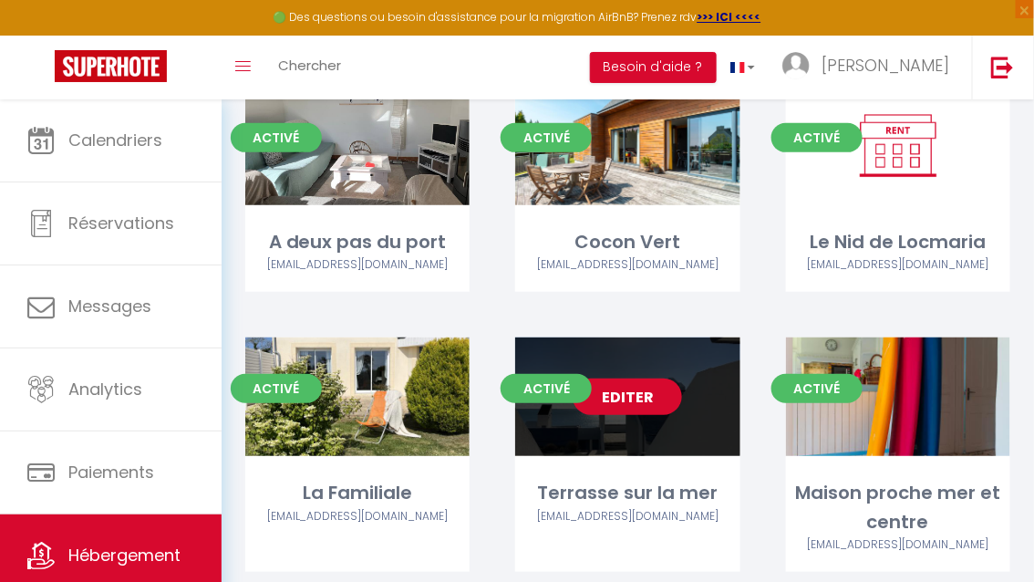
click at [596, 400] on link "Editer" at bounding box center [627, 397] width 109 height 36
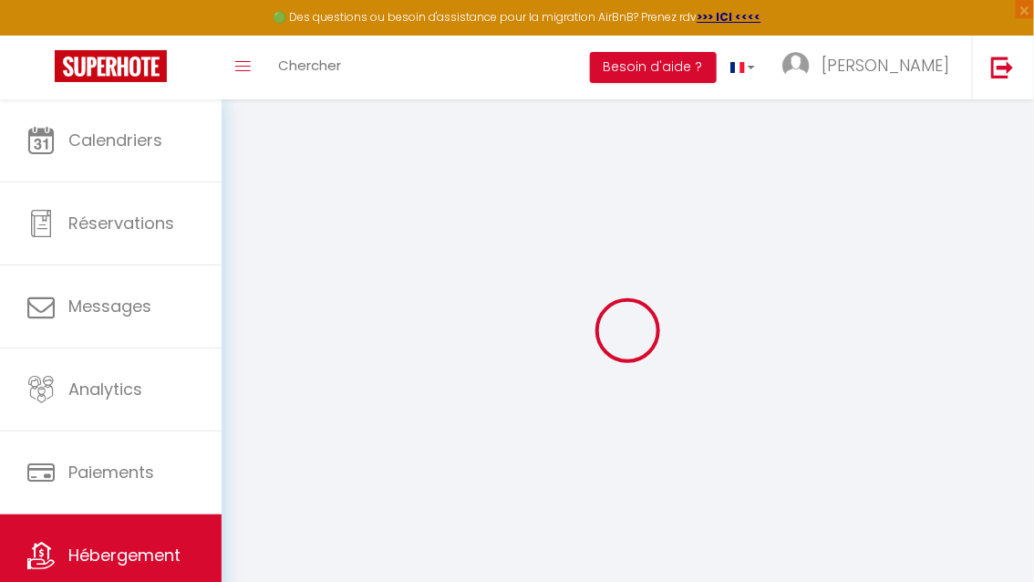
select select
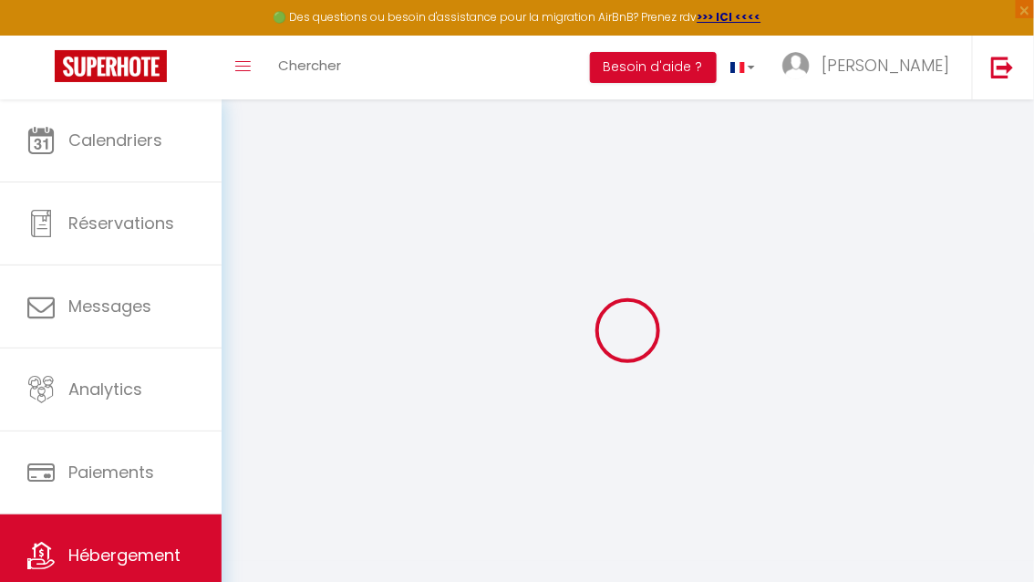
select select
checkbox input "false"
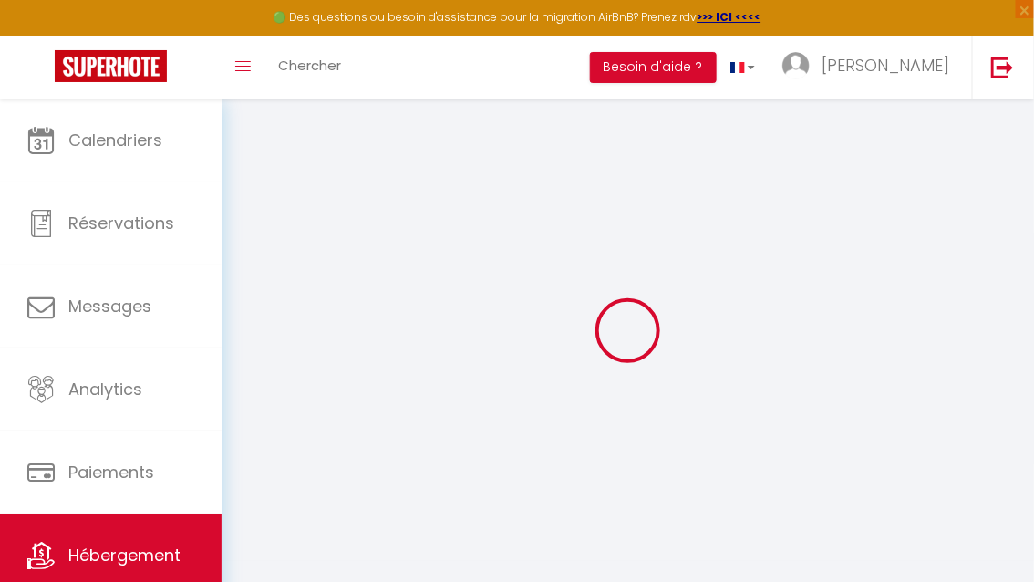
select select
type input "Terrasse sur la mer"
type input "[PERSON_NAME]"
type input "Menet"
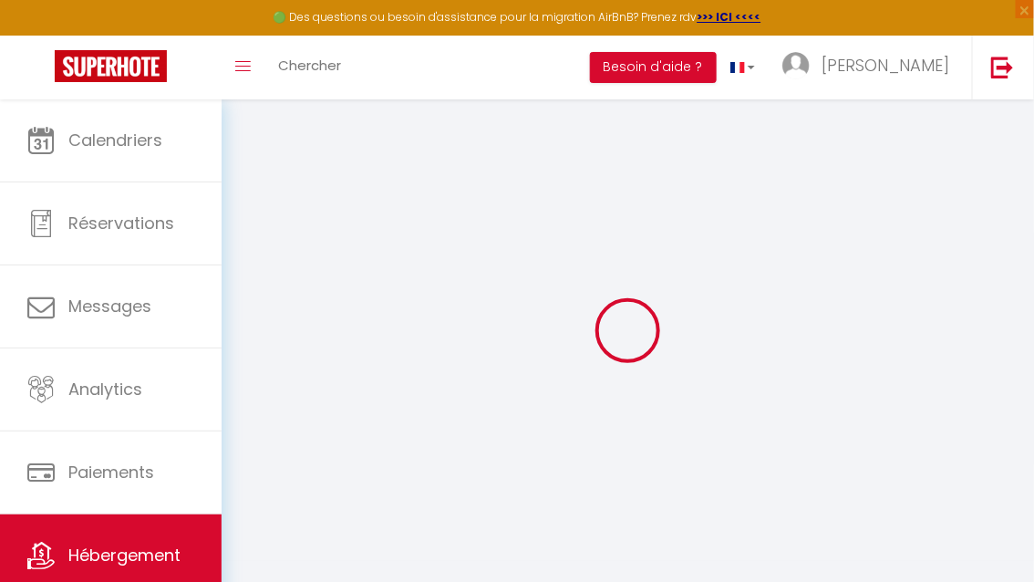
select select "0"
type input "48"
type input "1"
type input "40"
type input "0.66"
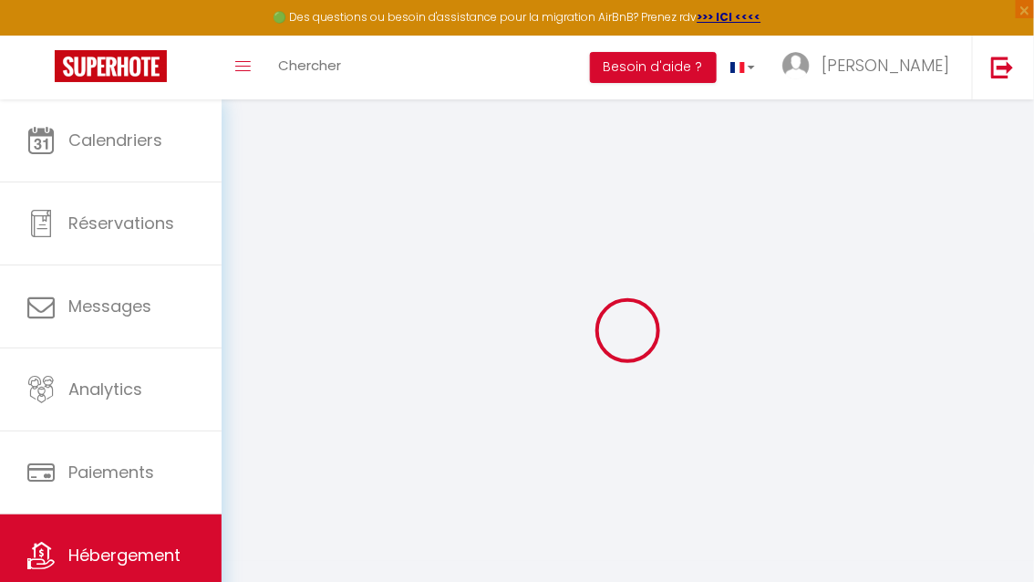
type input "300"
select select
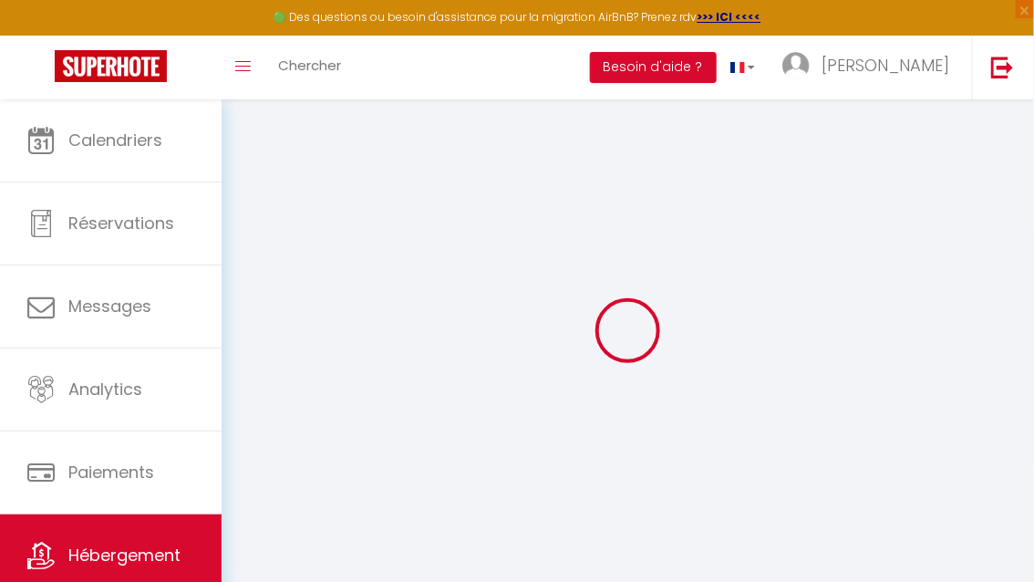
select select
type input "[STREET_ADDRESS][PERSON_NAME]"
type input "29770"
type input "Audierne"
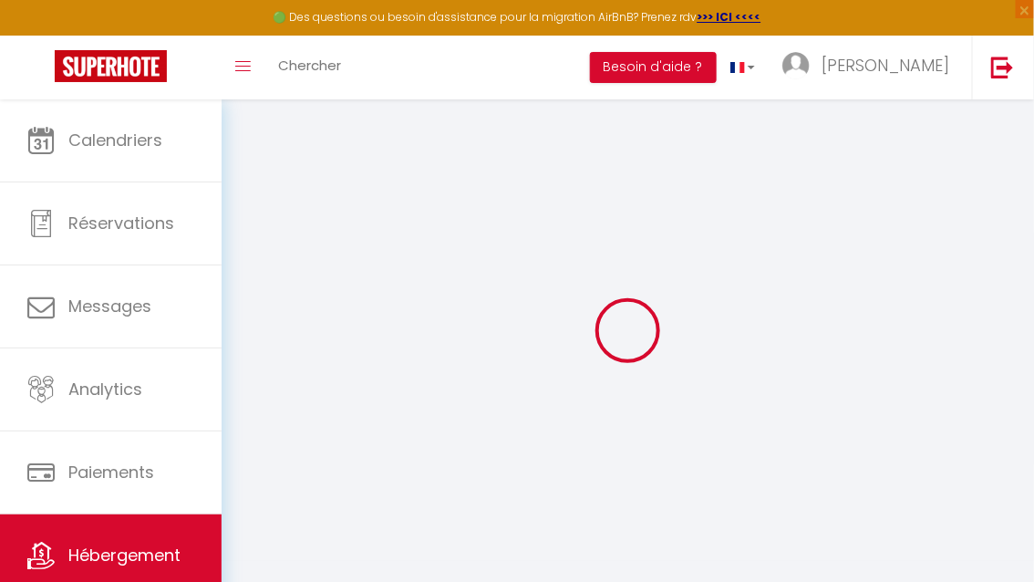
type input "[EMAIL_ADDRESS][DOMAIN_NAME]"
select select "9876"
checkbox input "false"
checkbox input "true"
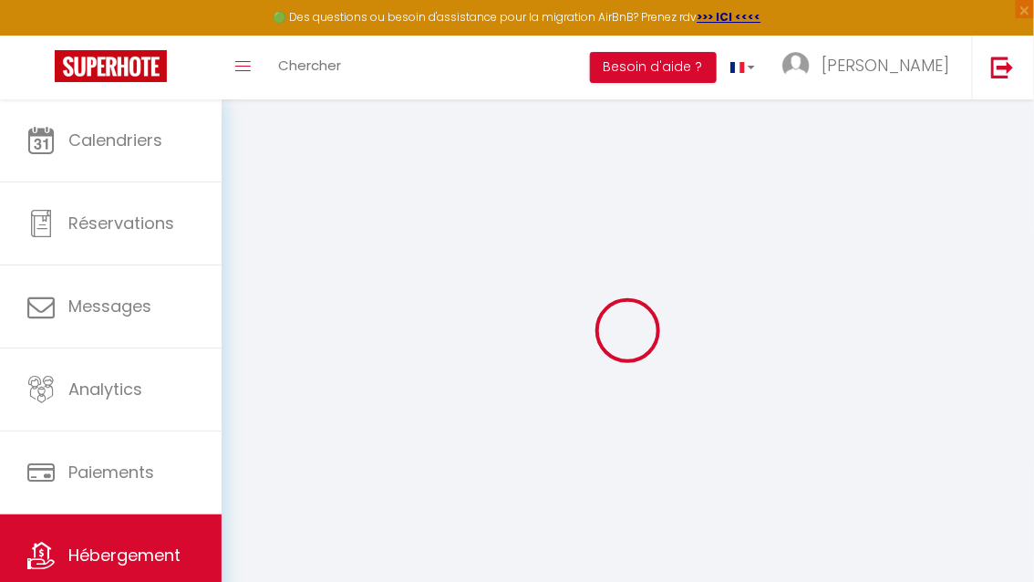
checkbox input "true"
type input "21"
type input "35"
type input "0"
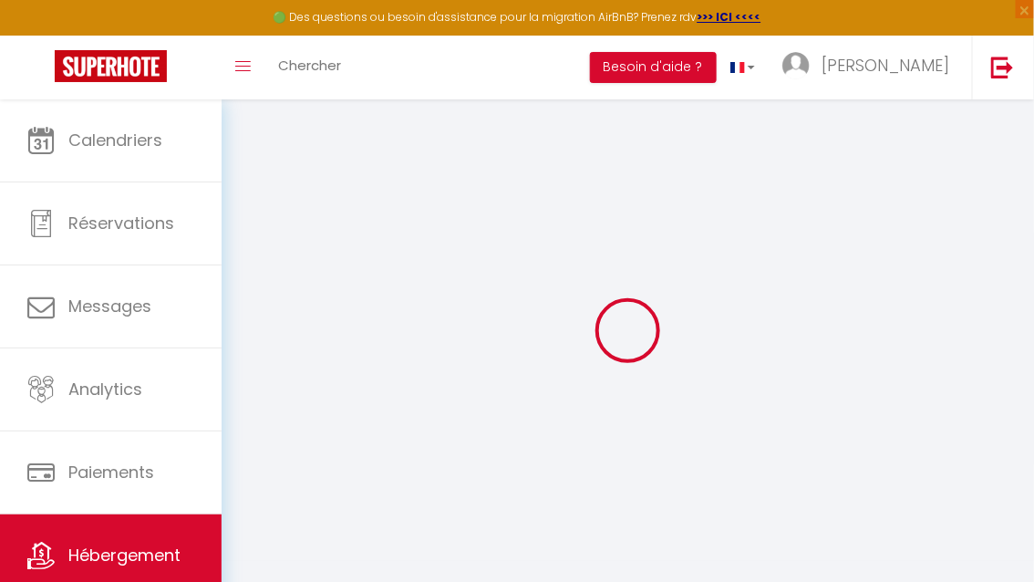
type input "0"
select select
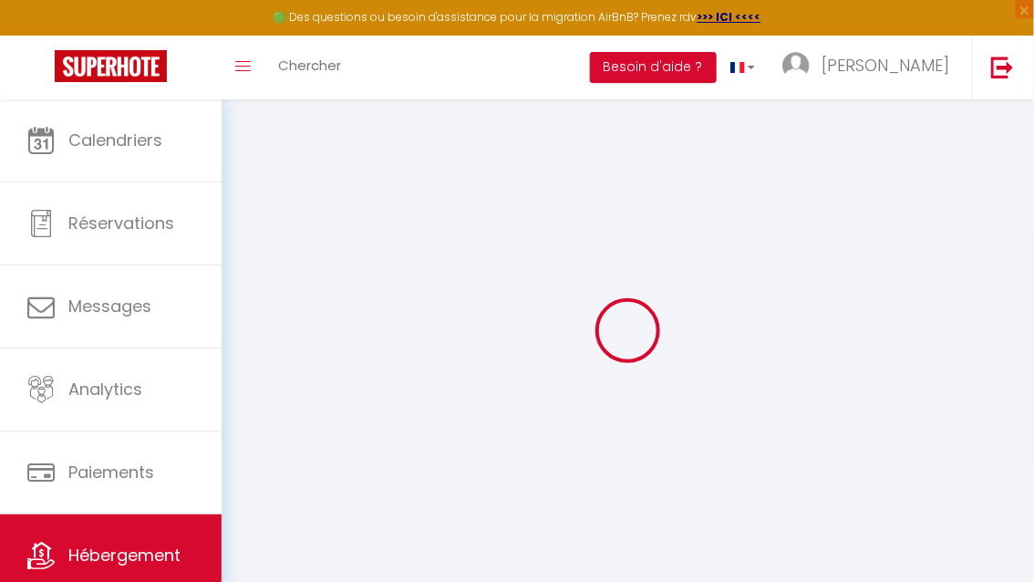
select select
checkbox input "false"
checkbox input "true"
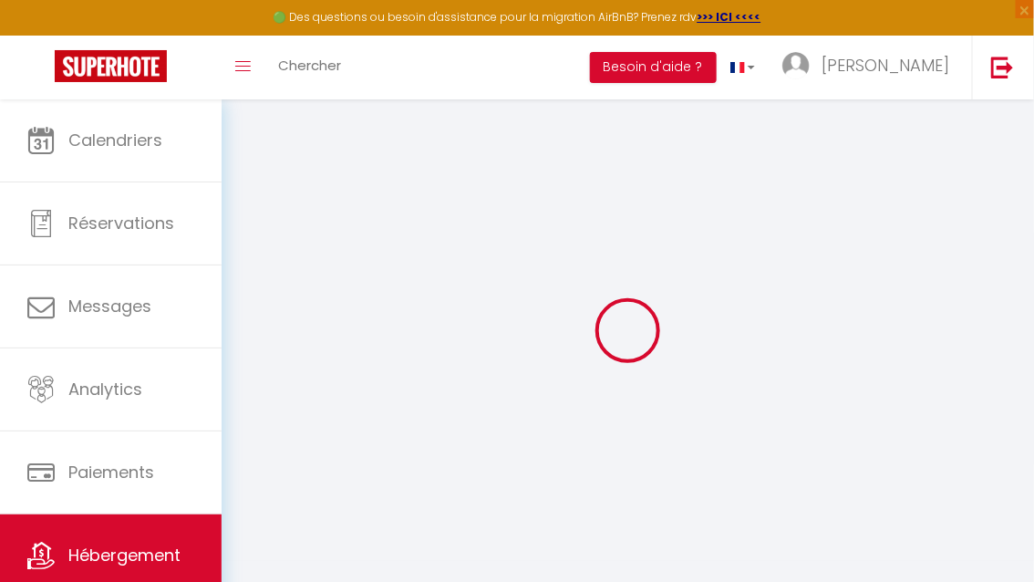
checkbox input "true"
select select
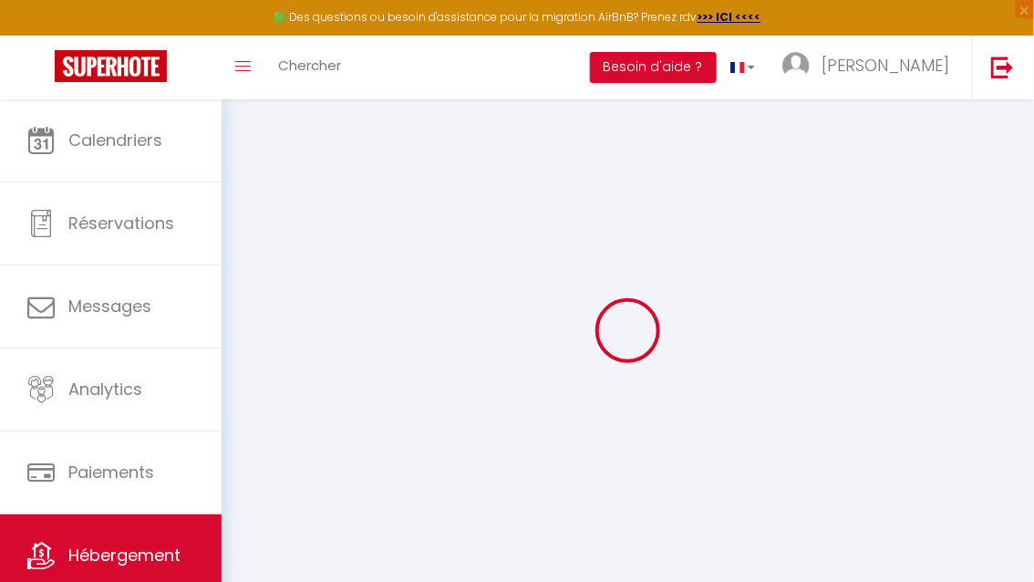
select select
checkbox input "false"
checkbox input "true"
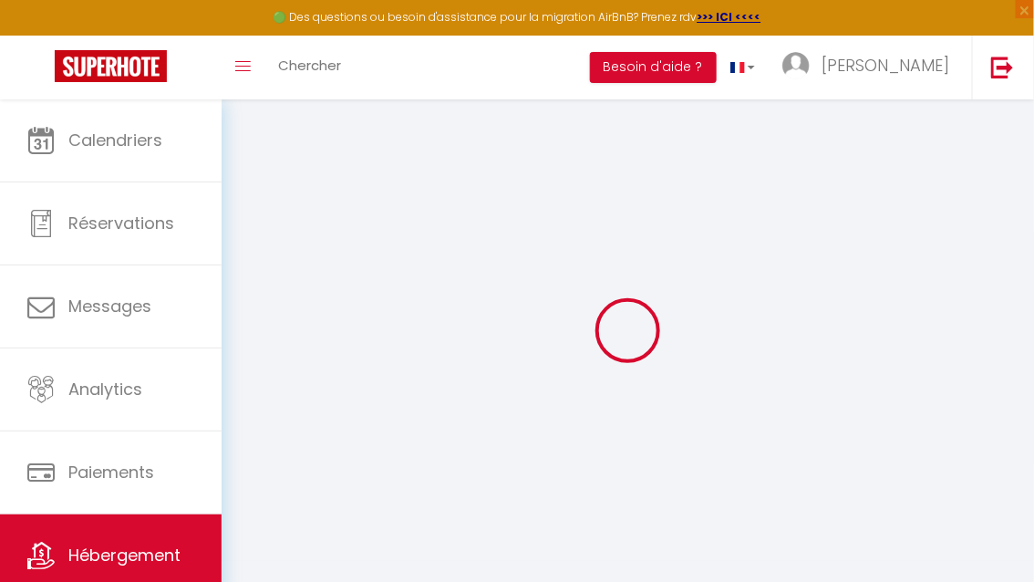
checkbox input "true"
checkbox input "false"
checkbox input "true"
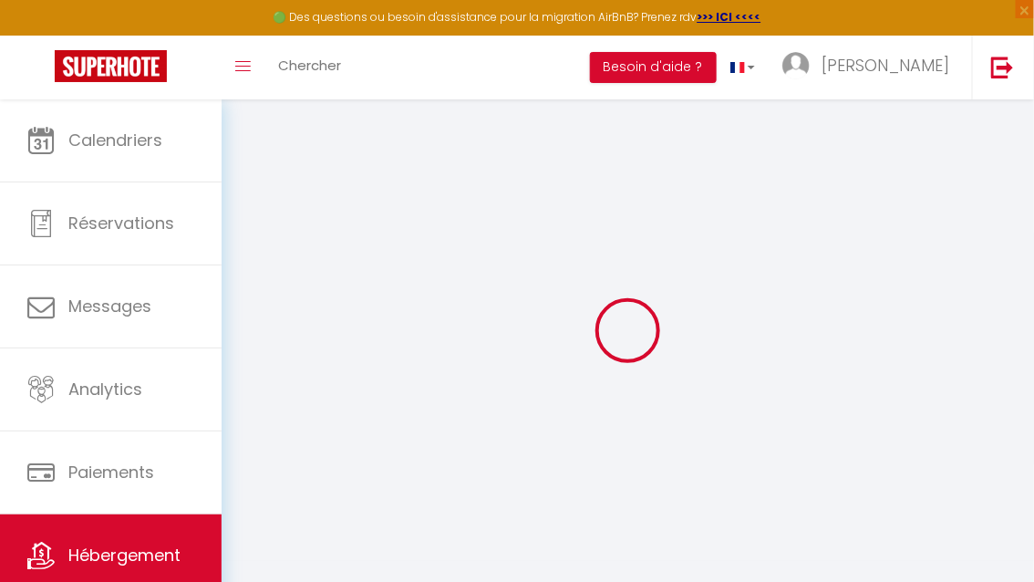
checkbox input "false"
checkbox input "true"
checkbox input "false"
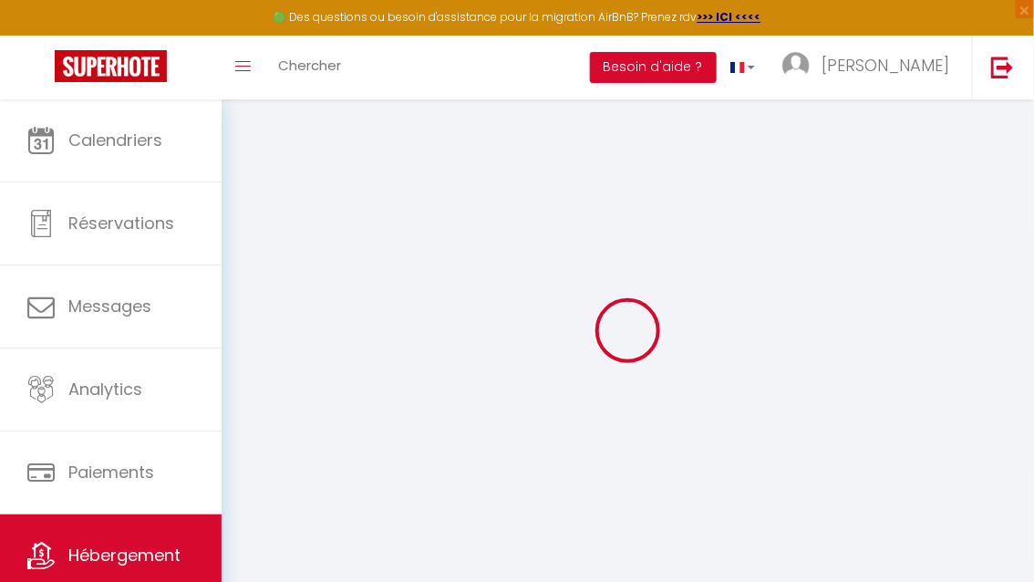
checkbox input "true"
select select "16:00"
select select
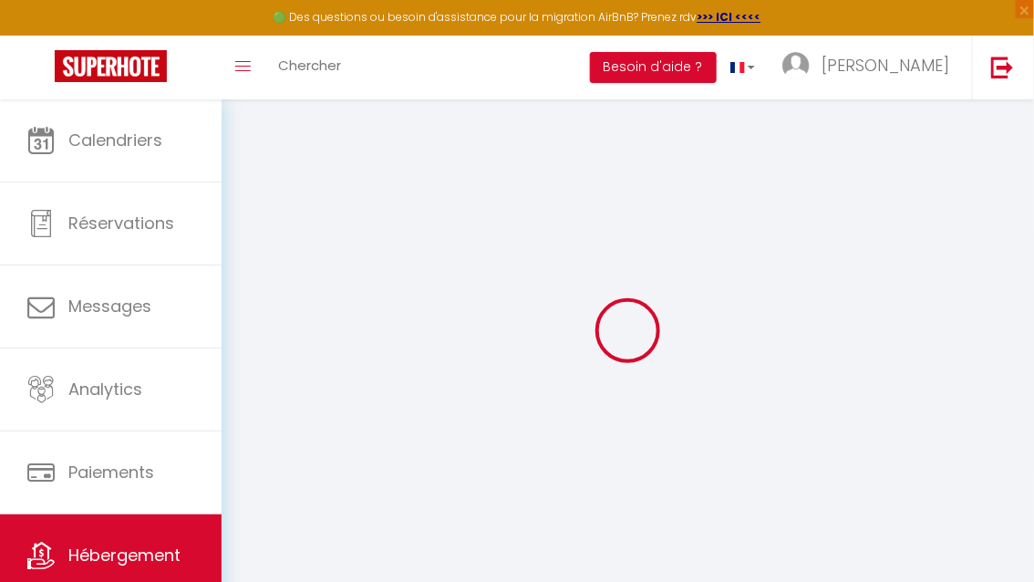
select select "10:00"
select select "15"
select select "12:00"
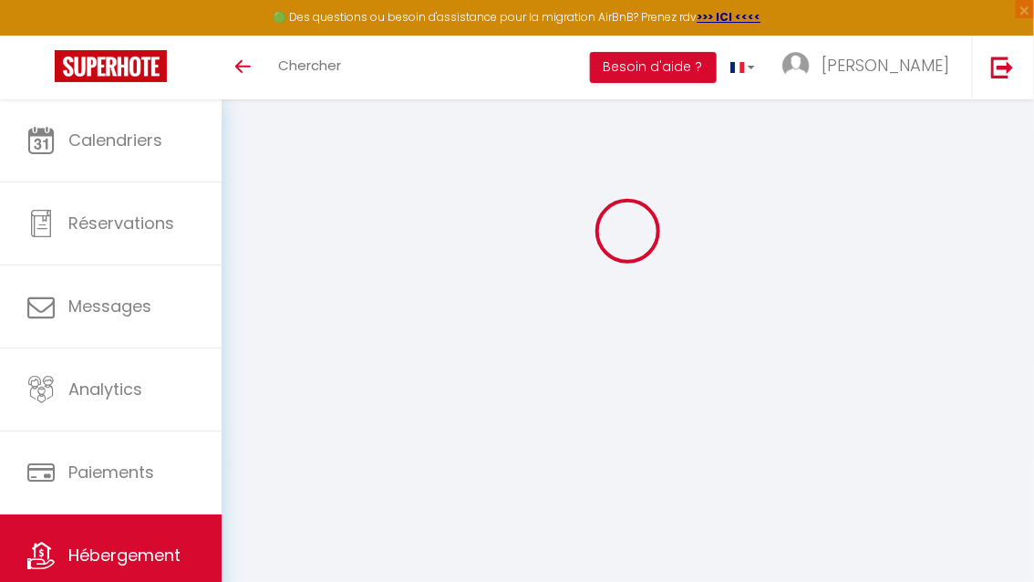
select select "15133-1097748767478168714"
select select "+ 18 %"
select select "+ 46 %"
select select "+ 13 %"
checkbox input "false"
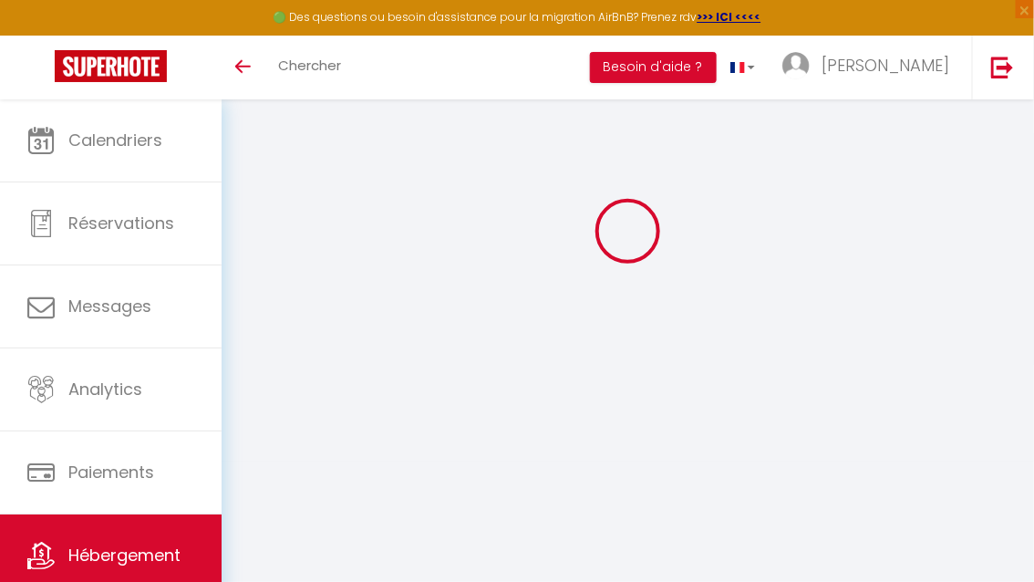
checkbox input "true"
select select "16:00"
select select
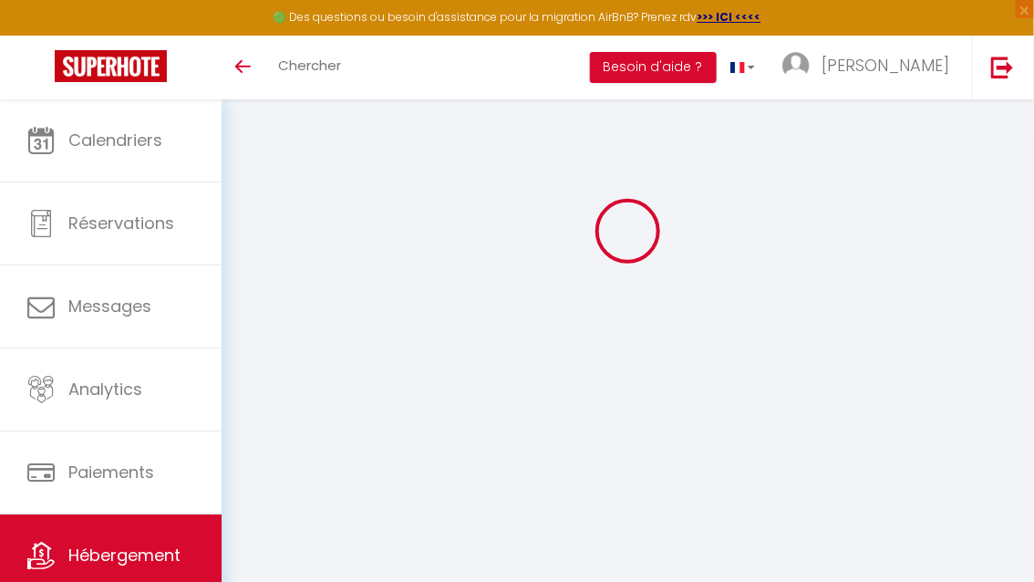
select select "10:00"
select select "15"
select select "12:00"
select select "EUR"
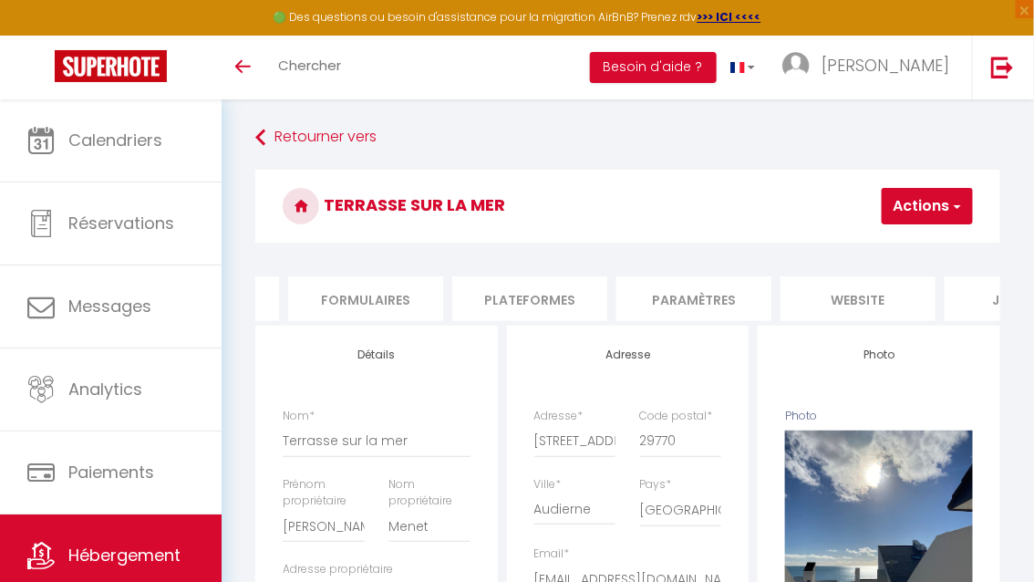
scroll to position [0, 796]
click at [534, 279] on li "Plateformes" at bounding box center [521, 298] width 155 height 45
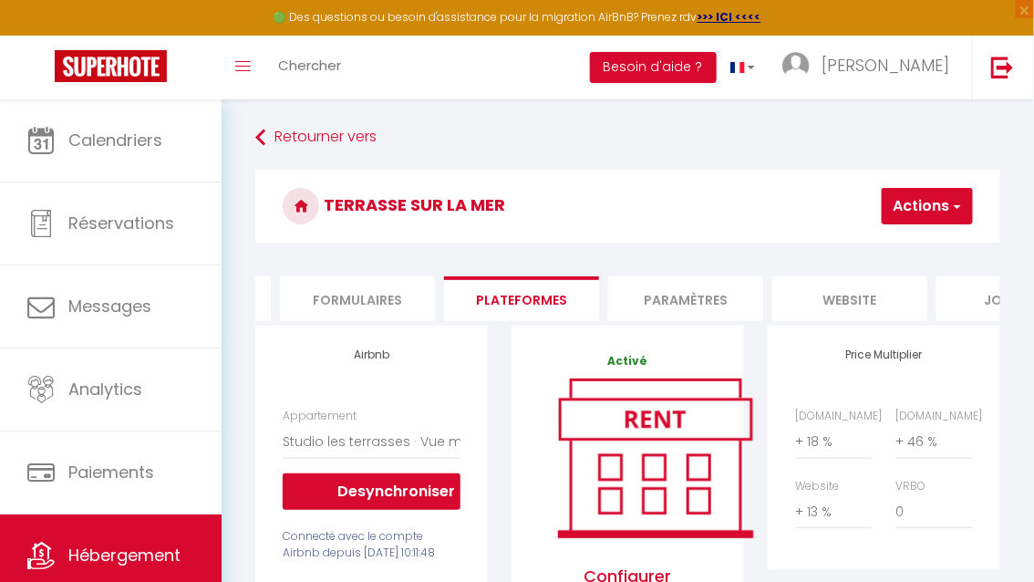
select select
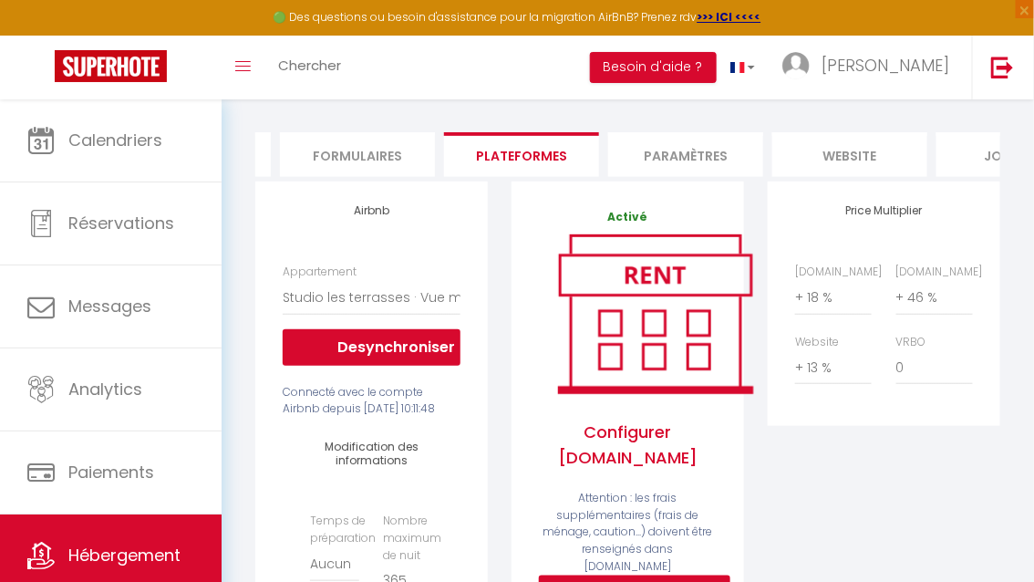
scroll to position [143, 0]
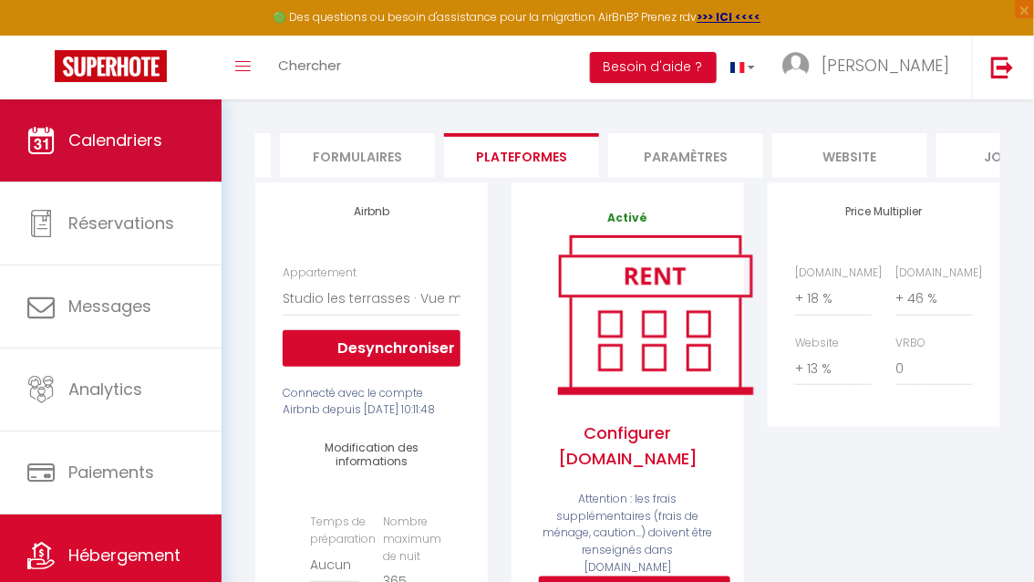
click at [159, 145] on span "Calendriers" at bounding box center [115, 140] width 94 height 23
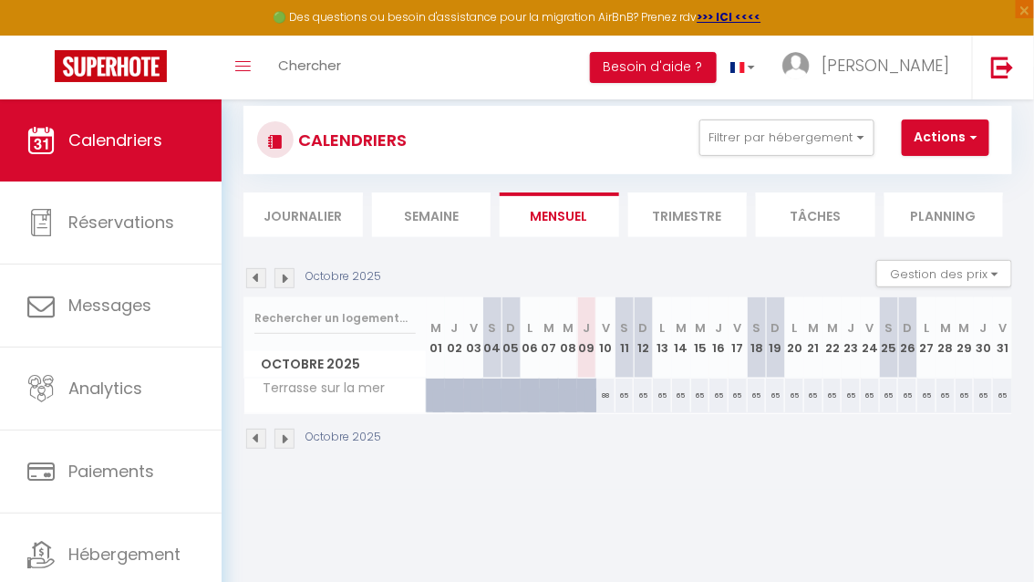
scroll to position [53, 0]
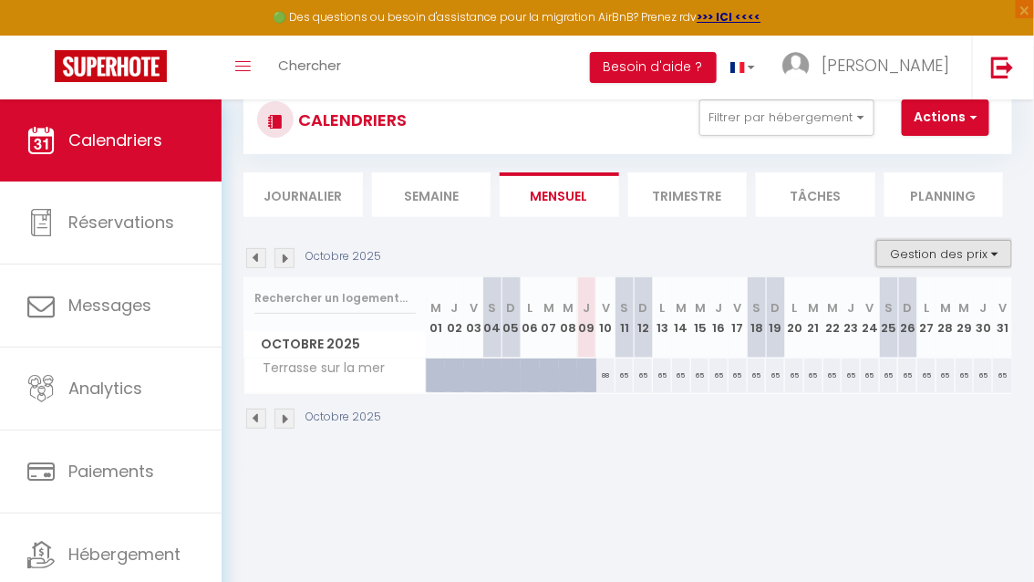
click at [913, 261] on button "Gestion des prix" at bounding box center [945, 253] width 136 height 27
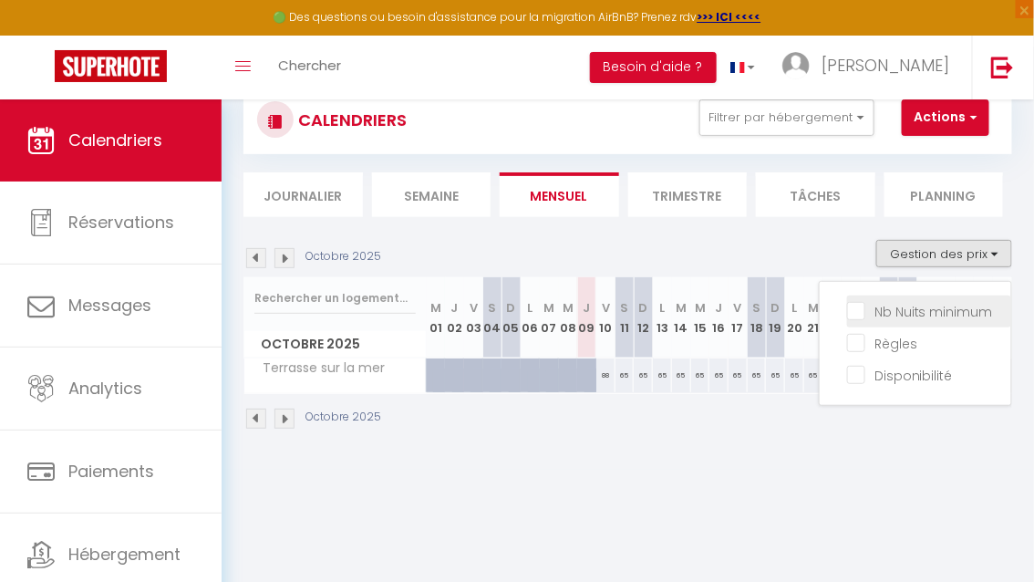
click at [859, 316] on input "Nb Nuits minimum" at bounding box center [929, 310] width 164 height 18
checkbox input "true"
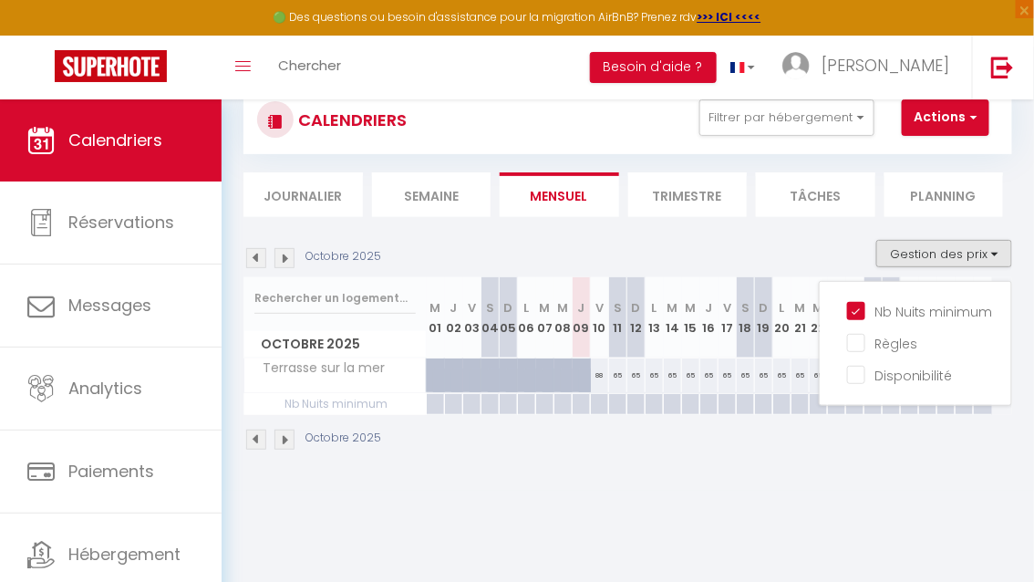
click at [593, 483] on div "CALENDRIERS Filtrer par hébergement Tous A deux pas du port Cocon Vert Le Nid d…" at bounding box center [628, 269] width 813 height 444
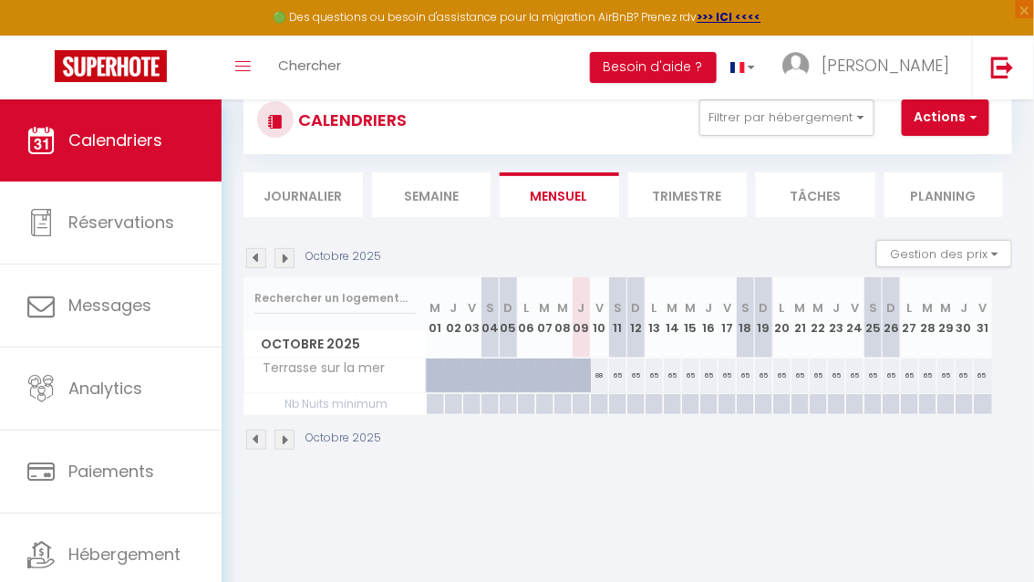
click at [601, 404] on div at bounding box center [599, 404] width 18 height 21
type input "Ven 10 Octobre 2025"
type input "[DATE]"
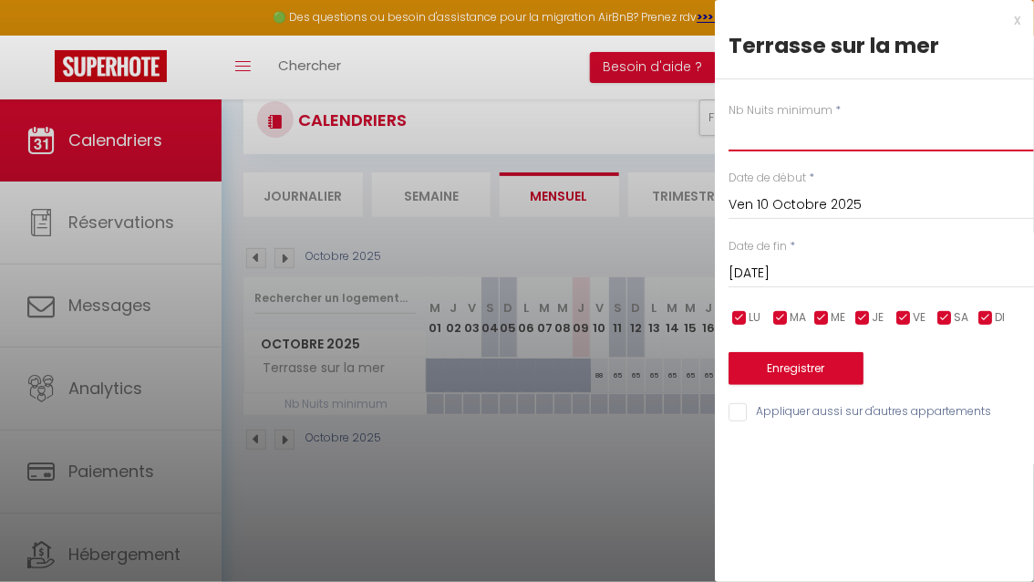
click at [775, 147] on input "text" at bounding box center [882, 135] width 306 height 33
type input "3"
click at [831, 272] on input "[DATE]" at bounding box center [882, 274] width 306 height 24
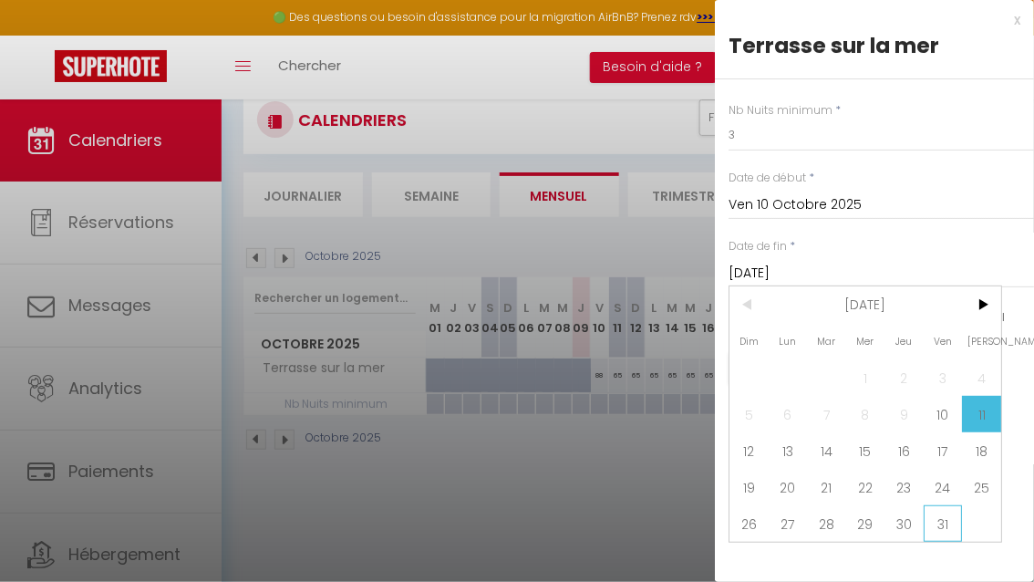
click at [938, 522] on span "31" at bounding box center [943, 523] width 39 height 36
type input "Ven 31 Octobre 2025"
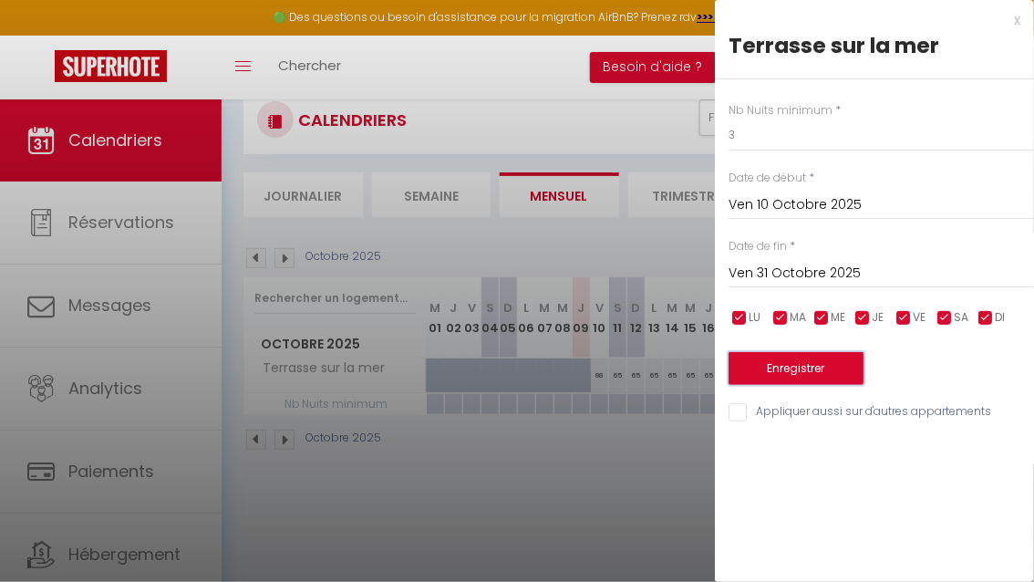
click at [810, 370] on button "Enregistrer" at bounding box center [796, 368] width 135 height 33
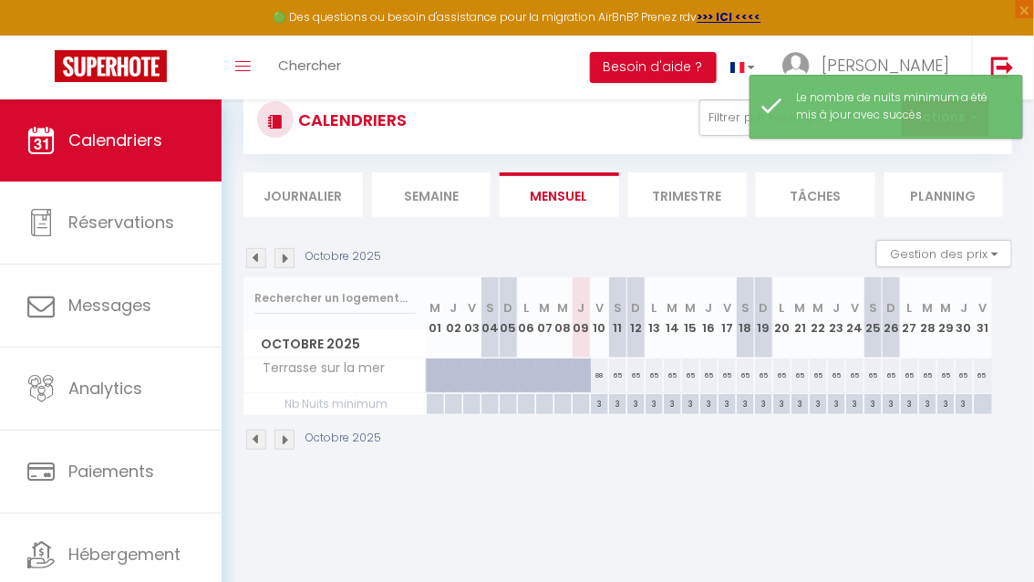
click at [982, 401] on div at bounding box center [982, 404] width 19 height 21
type input "Ven 31 Octobre 2025"
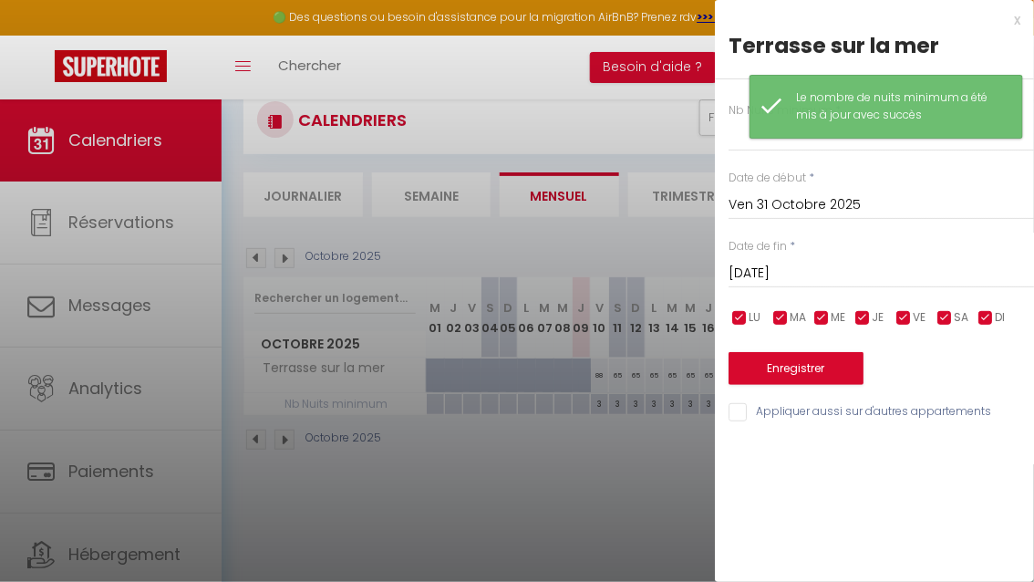
click at [773, 271] on input "[DATE]" at bounding box center [882, 274] width 306 height 24
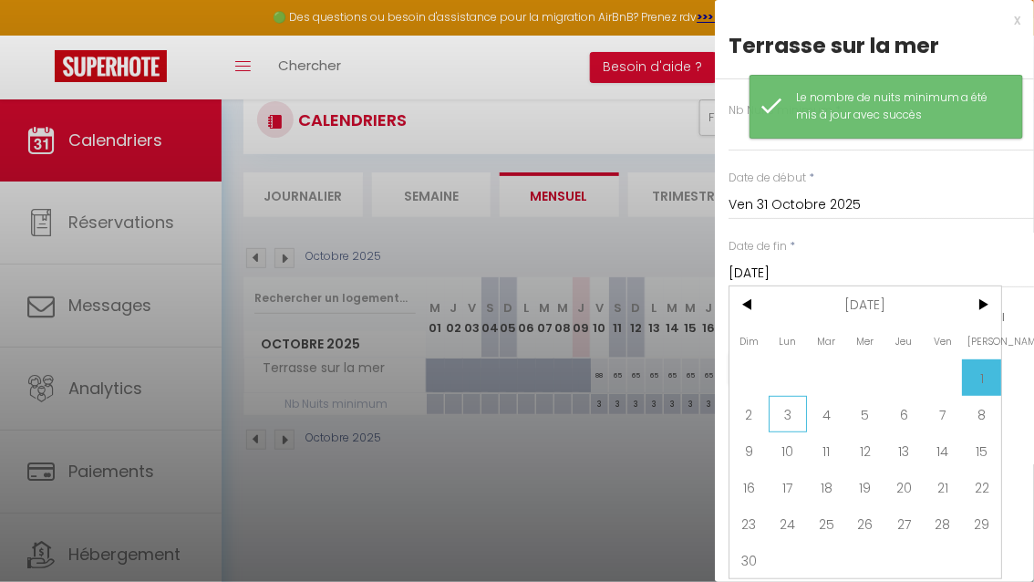
click at [788, 416] on span "3" at bounding box center [788, 414] width 39 height 36
type input "Lun 03 Novembre 2025"
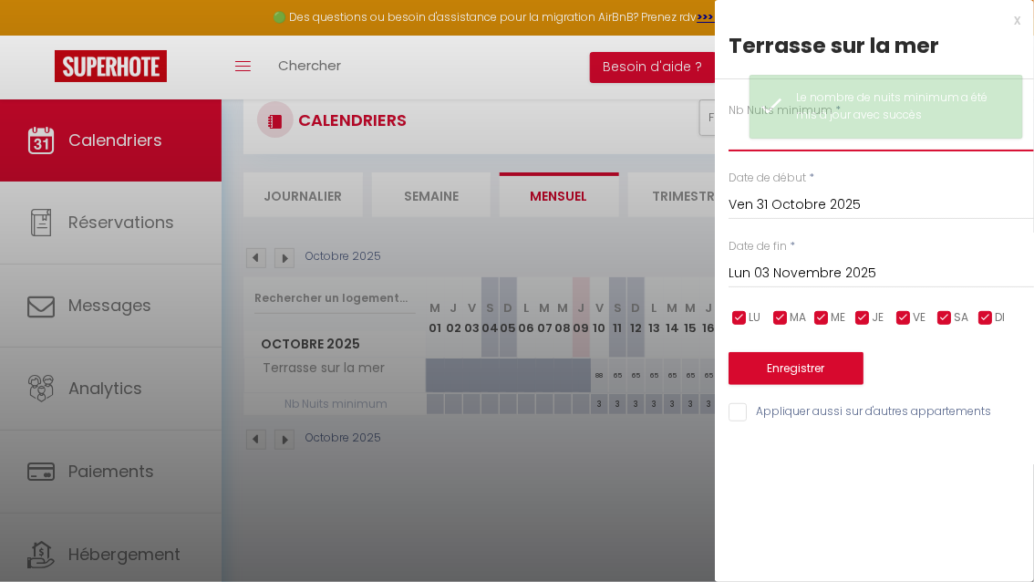
click at [733, 140] on input "text" at bounding box center [882, 135] width 306 height 33
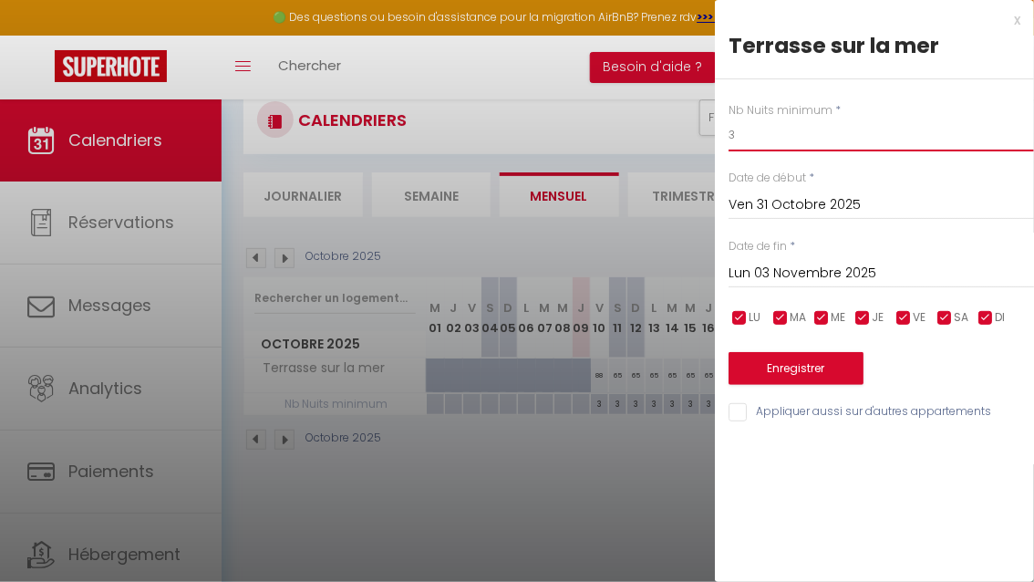
type input "3"
click at [832, 368] on button "Enregistrer" at bounding box center [796, 368] width 135 height 33
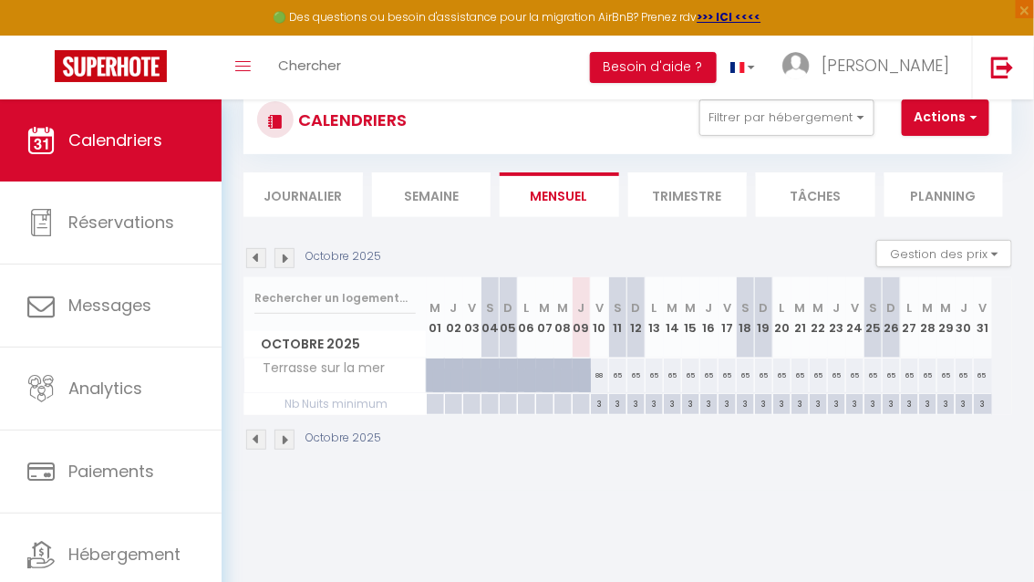
click at [597, 377] on div "88" at bounding box center [600, 375] width 18 height 34
type input "88"
type input "Ven 10 Octobre 2025"
type input "[DATE]"
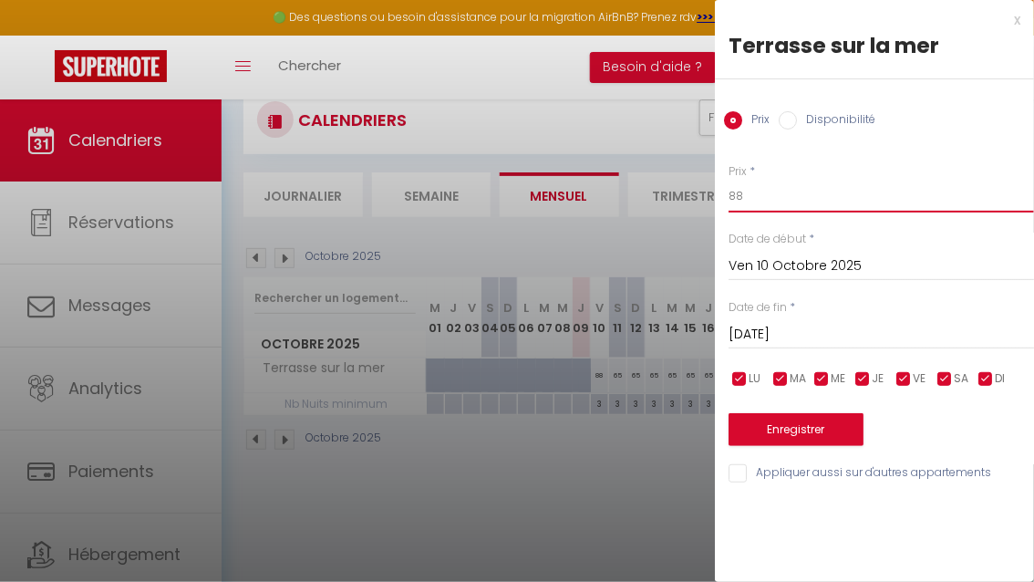
click at [783, 204] on input "88" at bounding box center [882, 196] width 306 height 33
type input "8"
type input "55"
click at [811, 333] on input "[DATE]" at bounding box center [882, 335] width 306 height 24
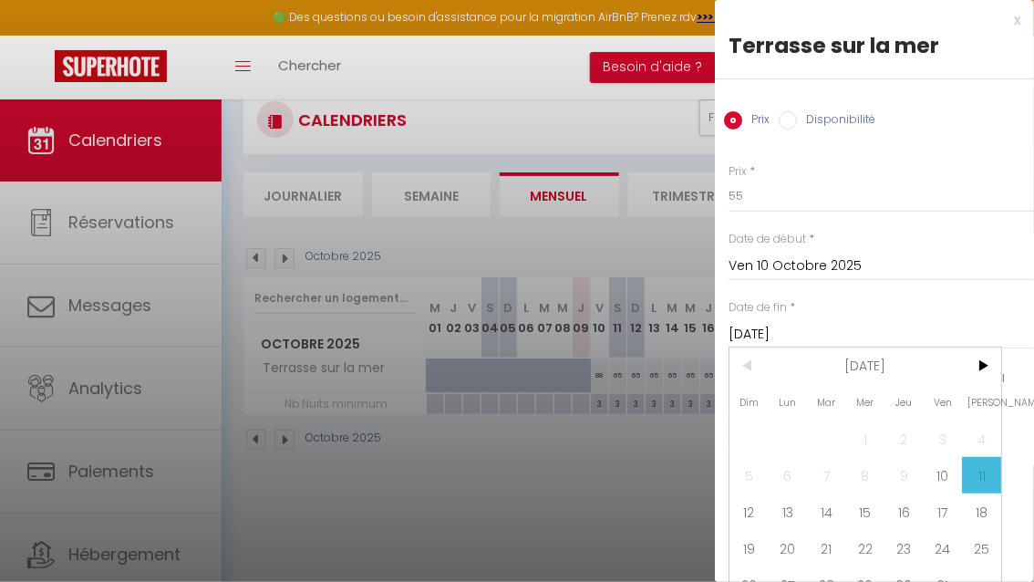
scroll to position [21, 0]
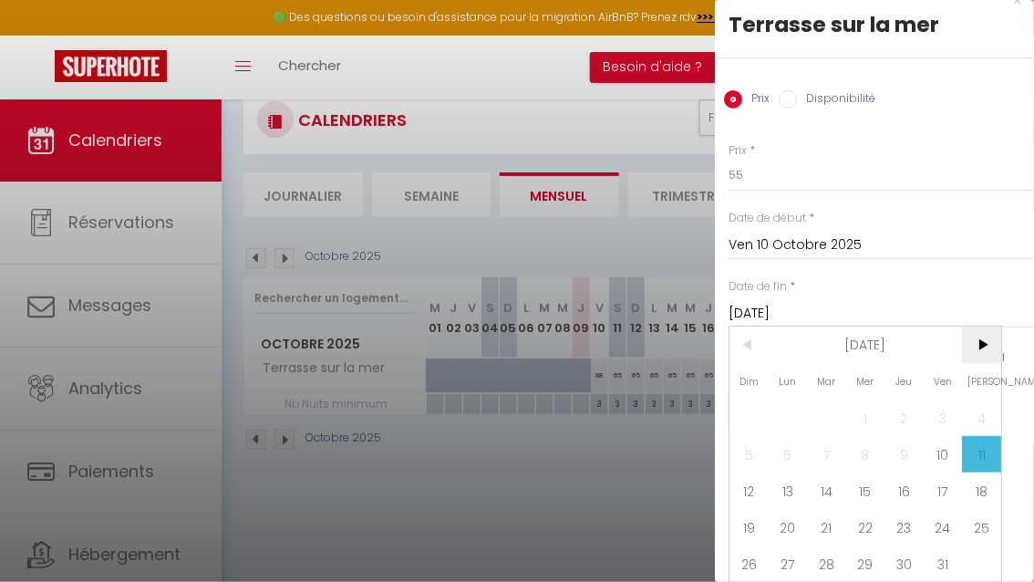
click at [977, 336] on span ">" at bounding box center [981, 345] width 39 height 36
click at [781, 459] on span "3" at bounding box center [788, 454] width 39 height 36
type input "Lun 03 Novembre 2025"
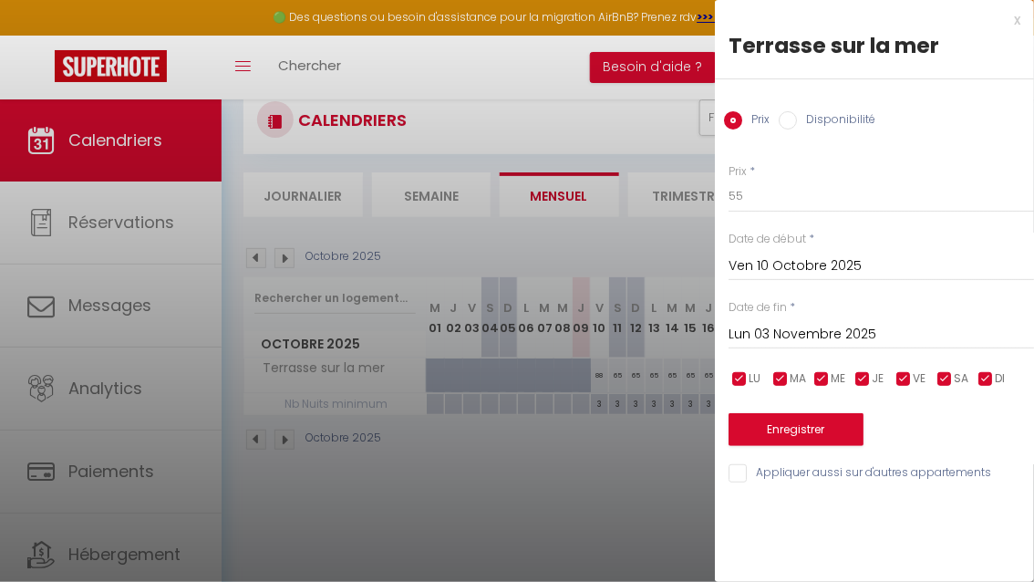
scroll to position [0, 0]
click at [770, 433] on button "Enregistrer" at bounding box center [796, 429] width 135 height 33
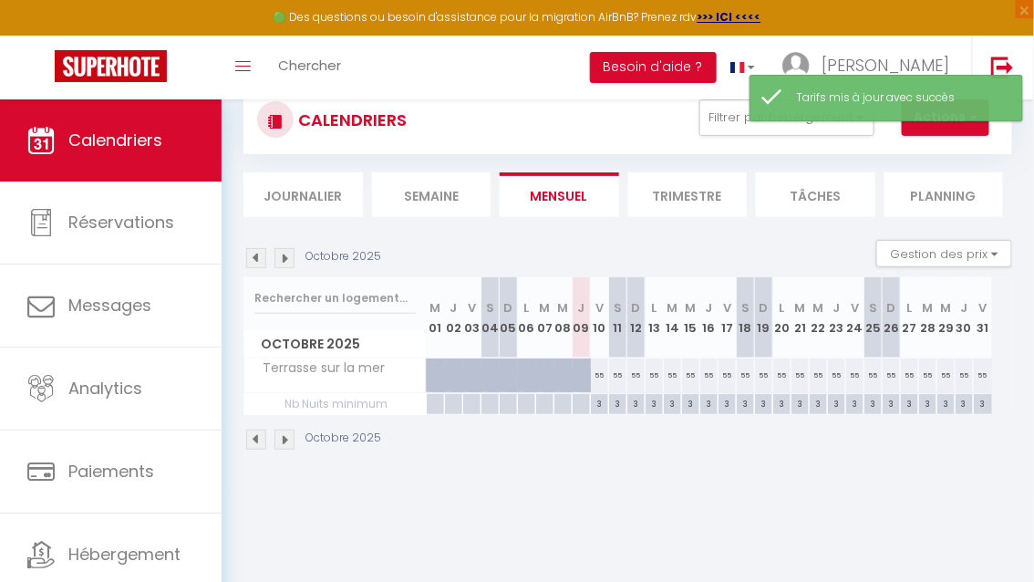
scroll to position [76, 0]
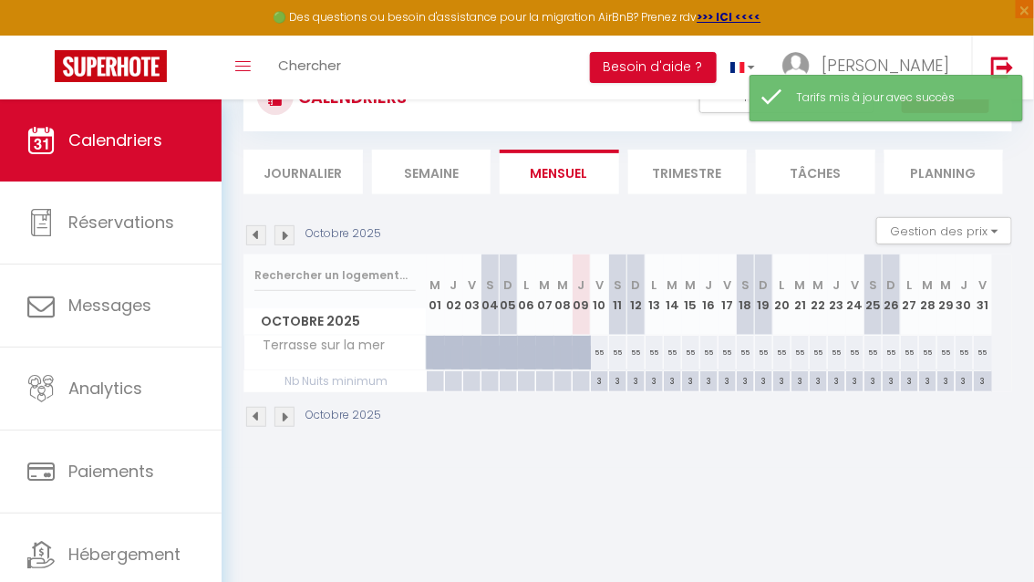
click at [288, 418] on img at bounding box center [285, 417] width 20 height 20
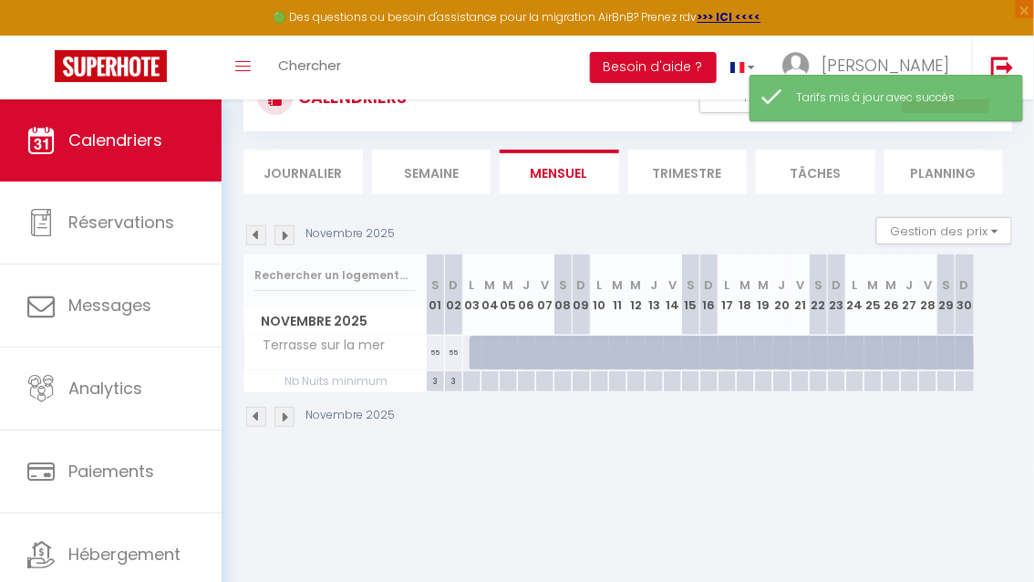
click at [254, 418] on img at bounding box center [256, 417] width 20 height 20
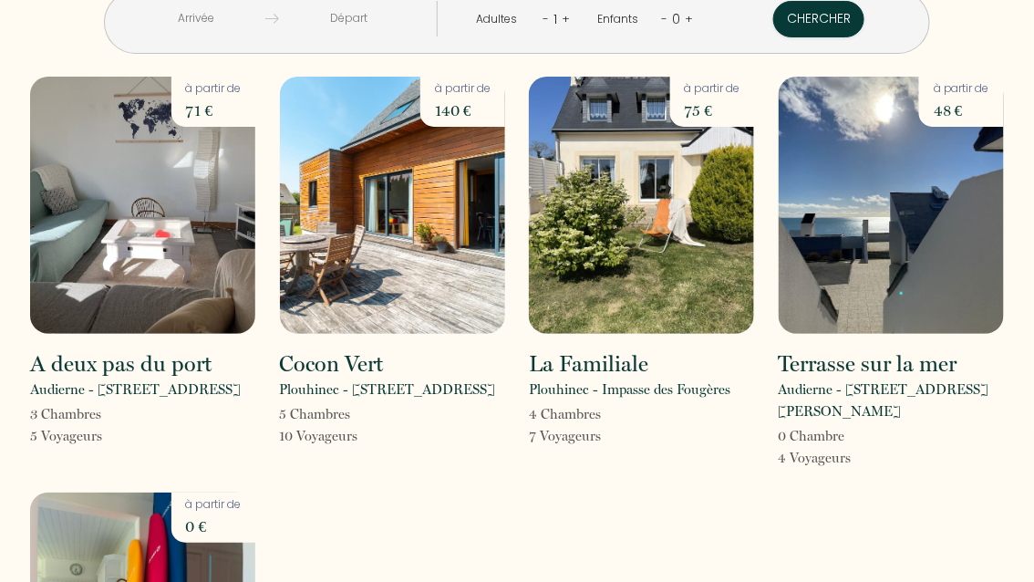
scroll to position [46, 0]
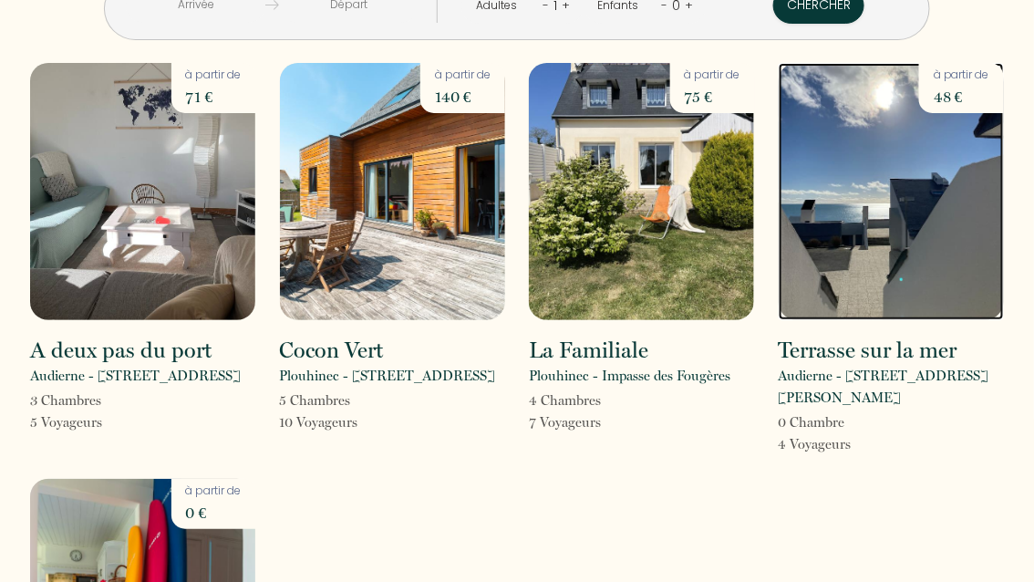
click at [904, 223] on img at bounding box center [891, 191] width 225 height 257
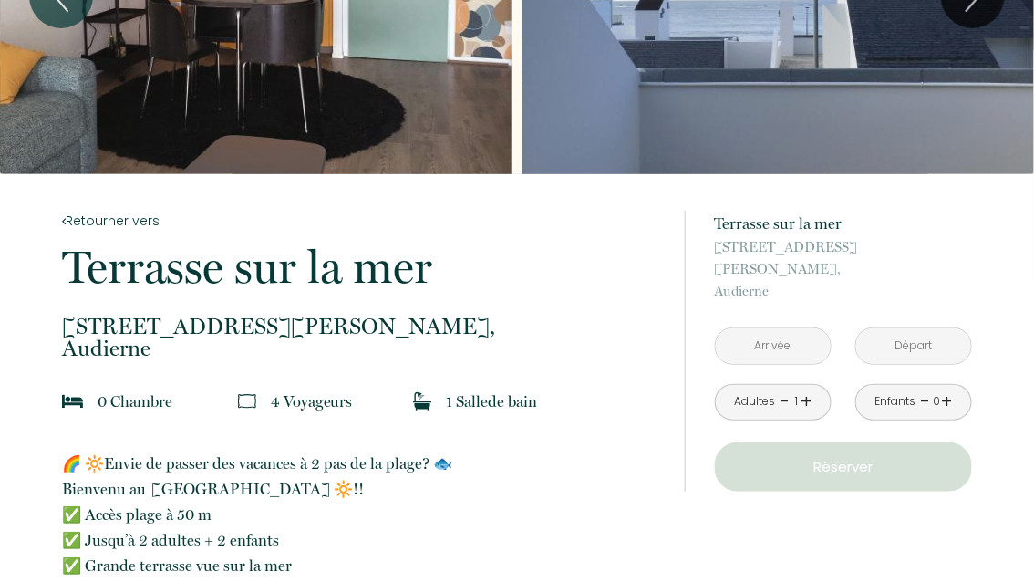
scroll to position [213, 0]
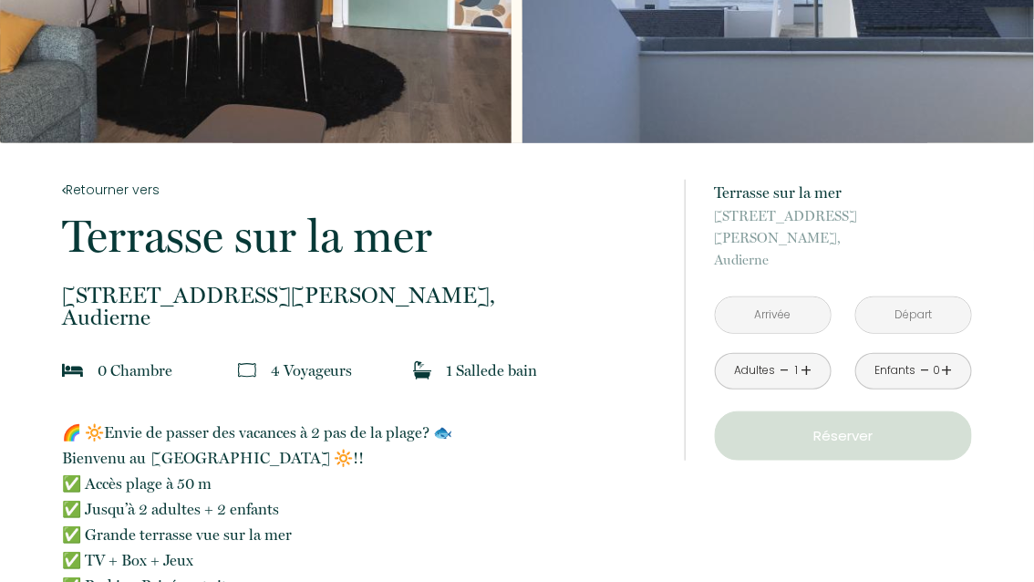
click at [770, 297] on input "text" at bounding box center [773, 315] width 115 height 36
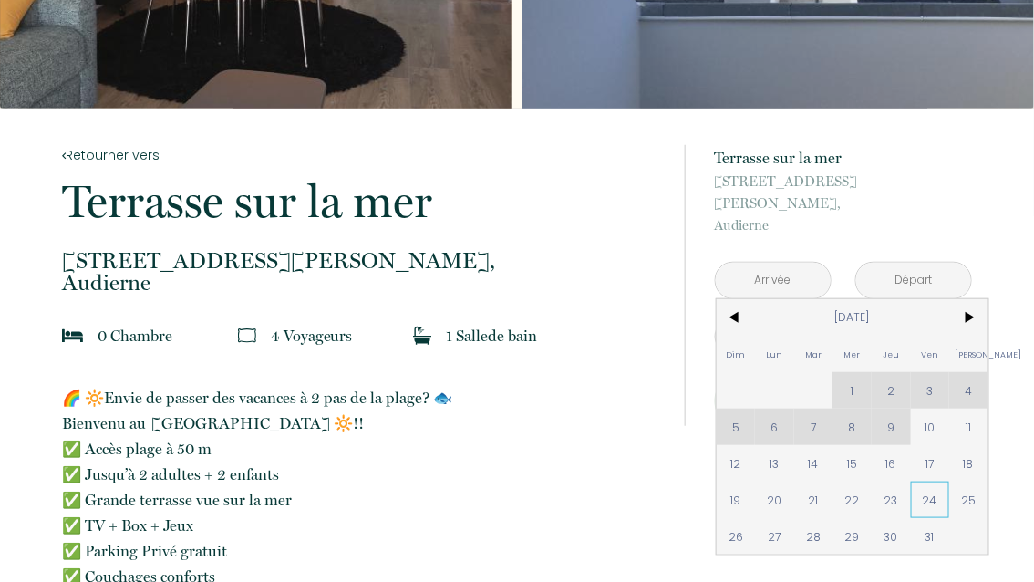
scroll to position [249, 0]
click at [938, 444] on span "17" at bounding box center [930, 462] width 39 height 36
type input "Ven 17 Oct 2025"
type input "Sam 18 Oct 2025"
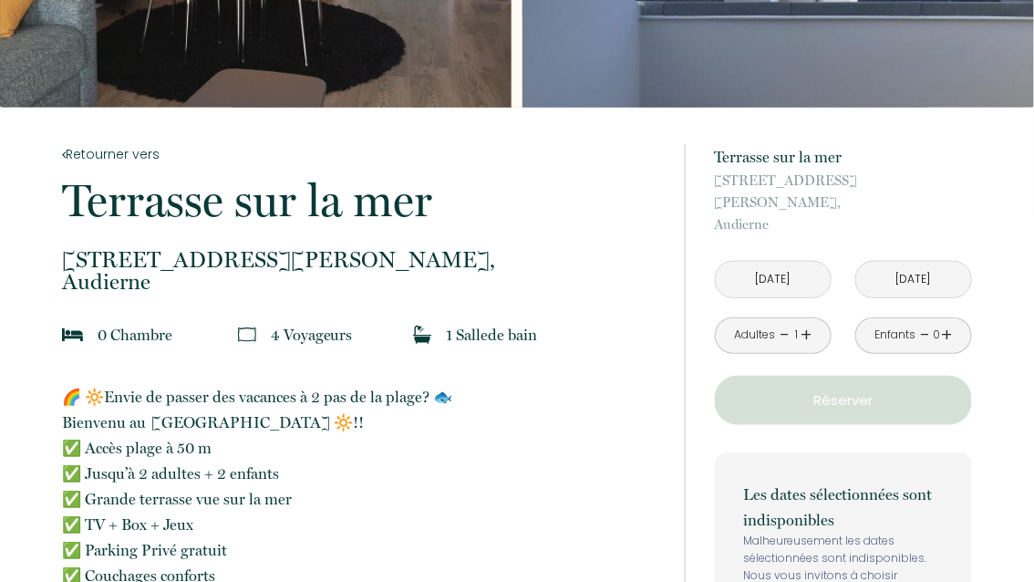
click at [937, 482] on p "Les dates sélectionnées sont indisponibles" at bounding box center [843, 507] width 199 height 51
click at [918, 262] on input "Sam 18 Oct 2025" at bounding box center [913, 280] width 115 height 36
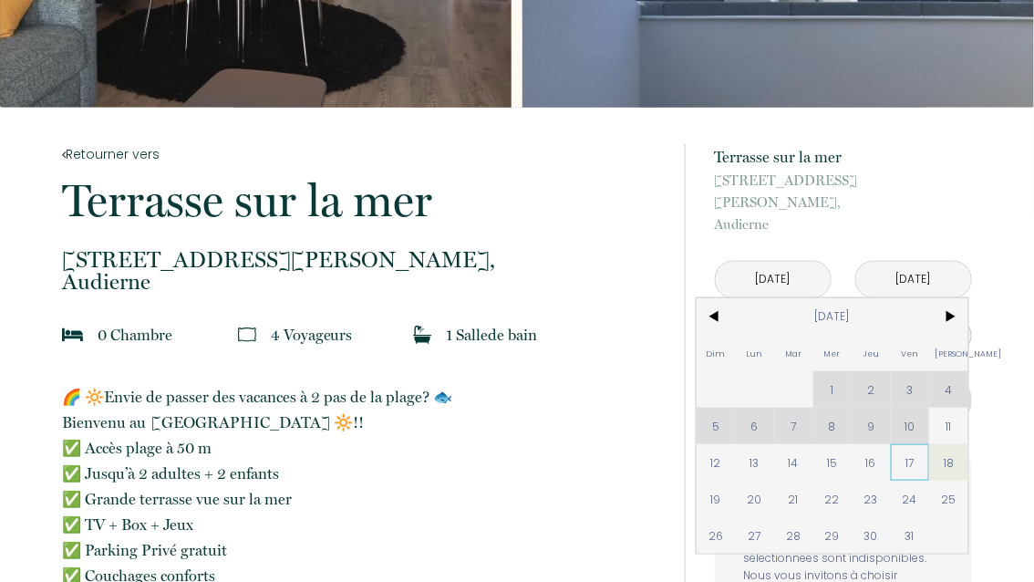
click at [916, 456] on span "17" at bounding box center [910, 462] width 39 height 36
type input "Jeu 16 Oct 2025"
type input "Ven 17 Oct 2025"
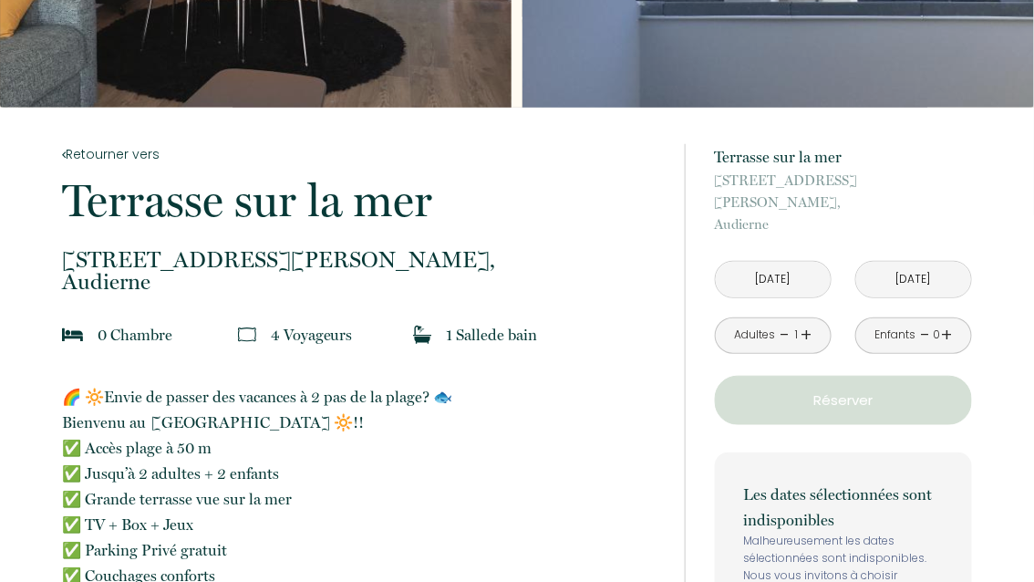
click at [916, 482] on p "Les dates sélectionnées sont indisponibles" at bounding box center [843, 507] width 199 height 51
click at [909, 262] on input "Ven 17 Oct 2025" at bounding box center [913, 280] width 115 height 36
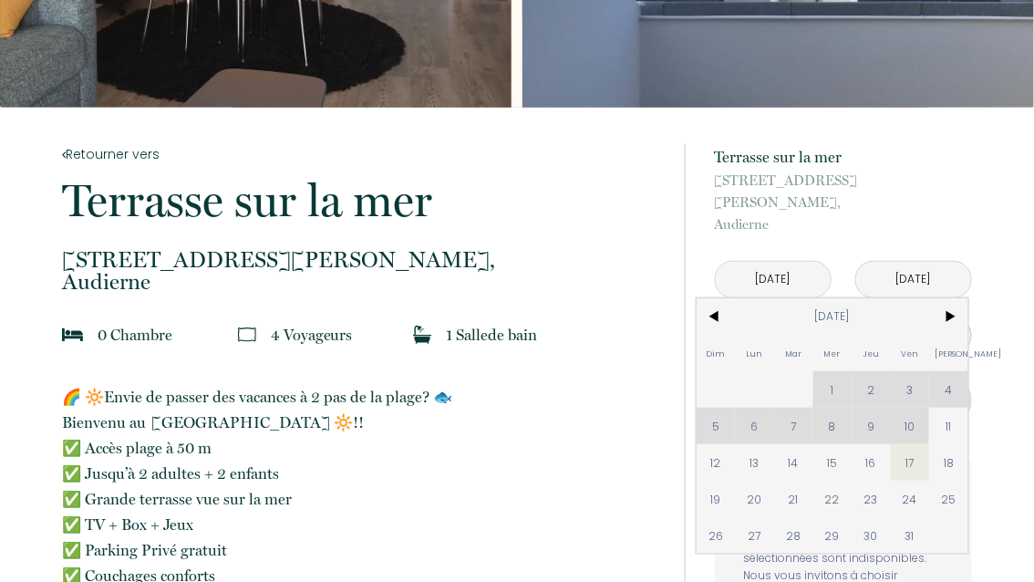
click at [787, 262] on input "Jeu 16 Oct 2025" at bounding box center [773, 280] width 115 height 36
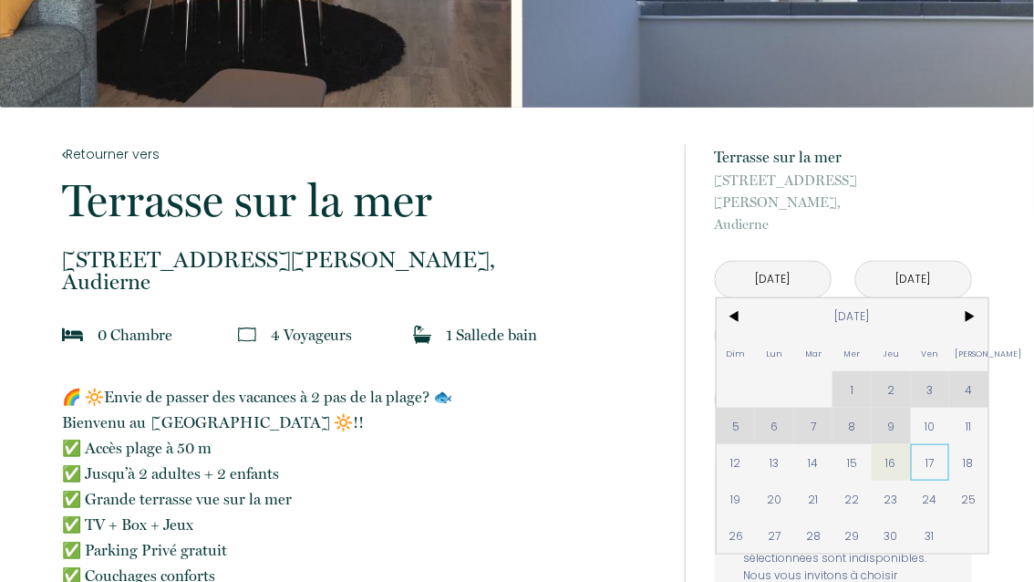
click at [926, 444] on span "17" at bounding box center [930, 462] width 39 height 36
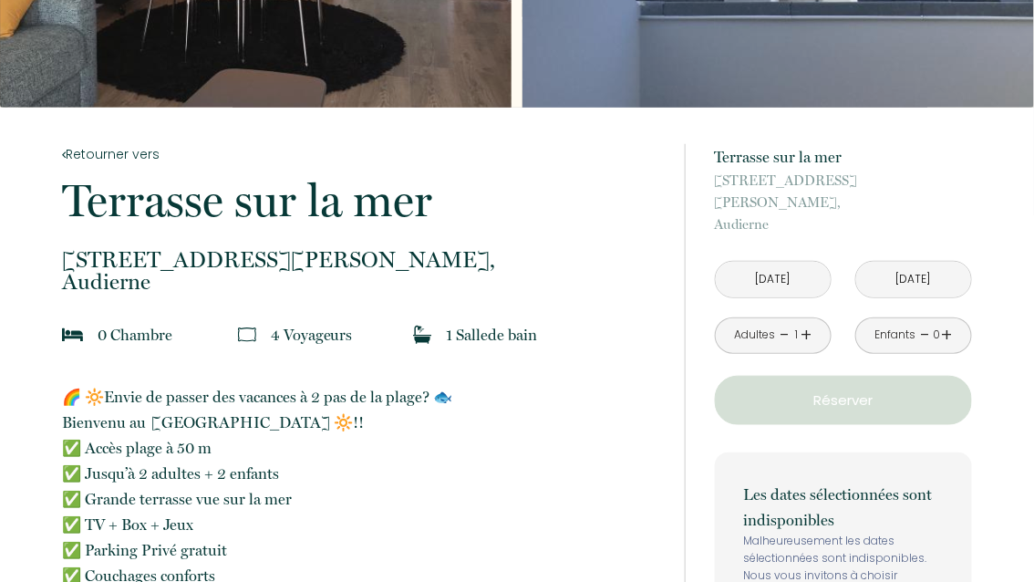
type input "Ven 17 Oct 2025"
click at [900, 262] on input "Sam 18 Oct 2025" at bounding box center [913, 280] width 115 height 36
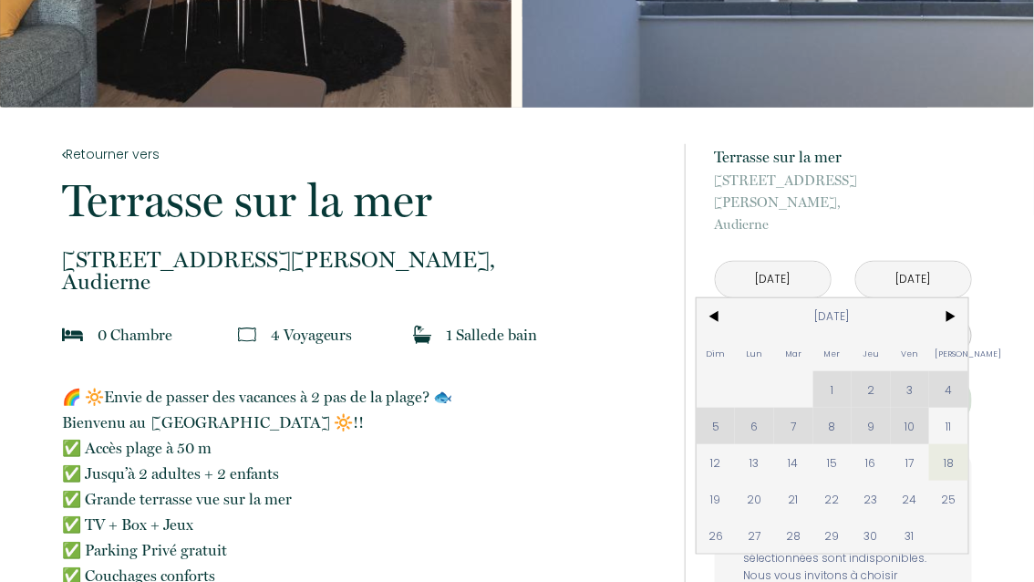
click at [915, 481] on span "24" at bounding box center [910, 499] width 39 height 36
type input "Ven 24 Oct 2025"
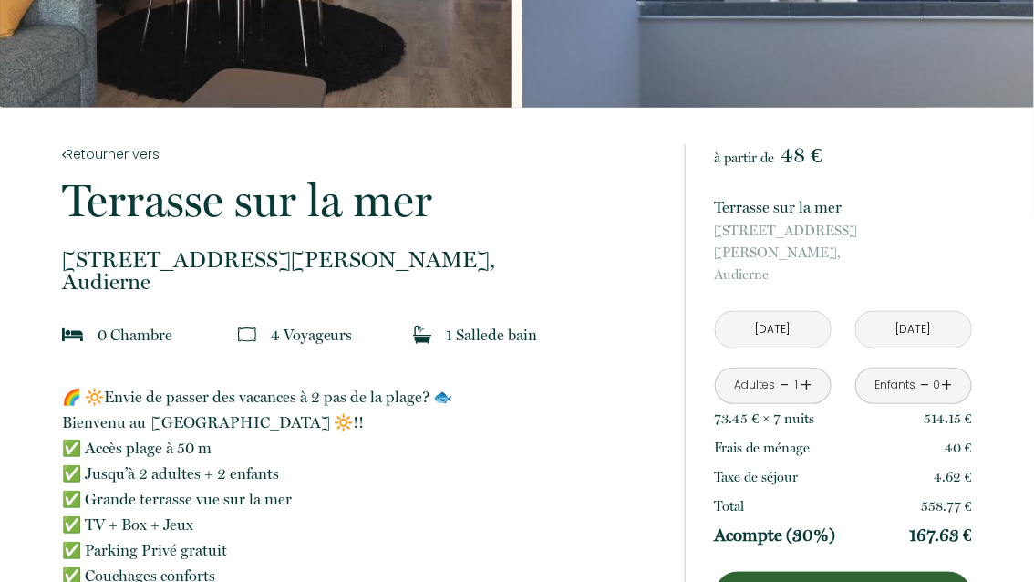
click at [808, 371] on link "+" at bounding box center [807, 385] width 11 height 28
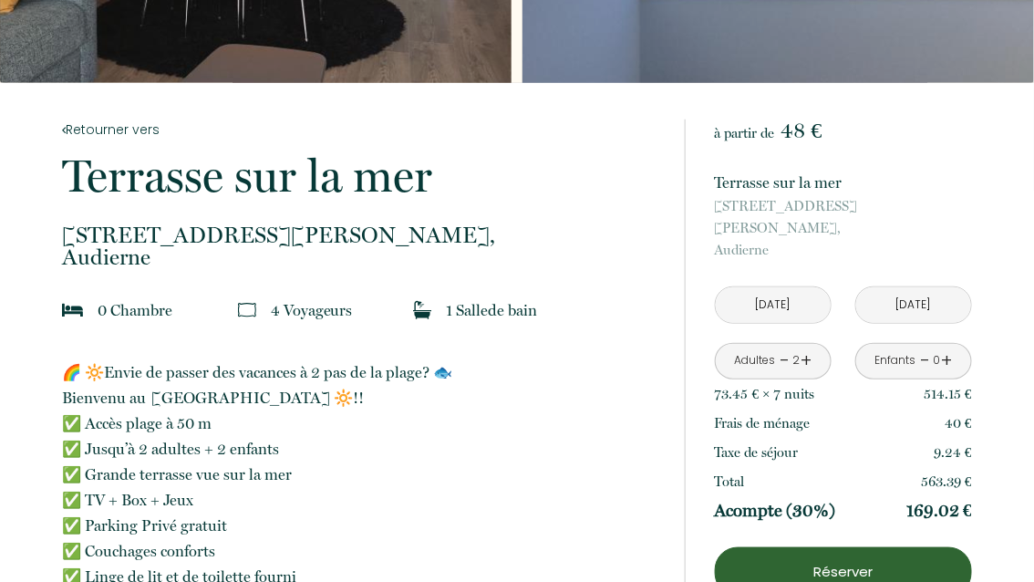
scroll to position [0, 0]
